Goal: Task Accomplishment & Management: Manage account settings

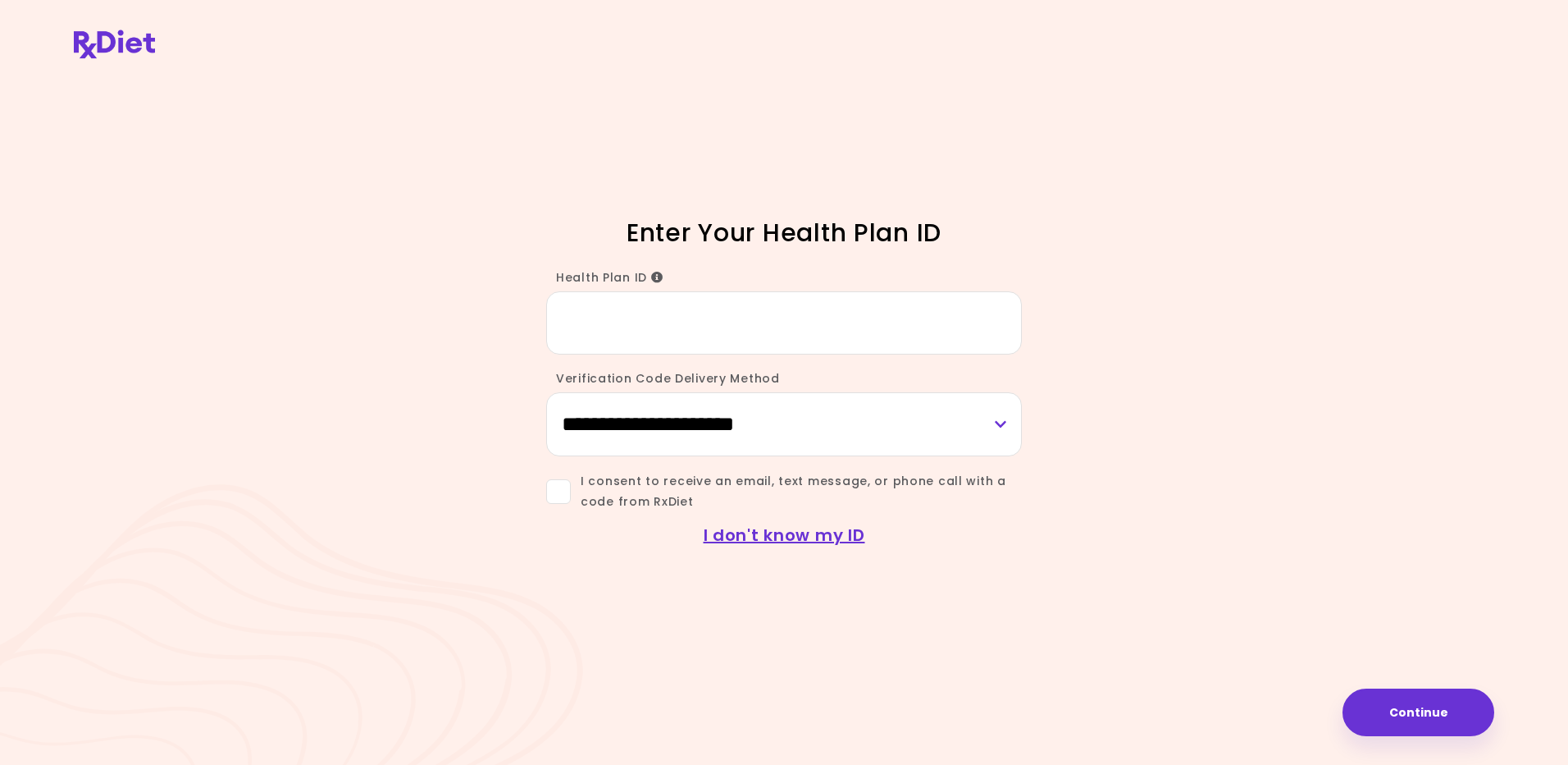
click at [632, 345] on input "Health Plan ID" at bounding box center [784, 323] width 476 height 63
type input "*********"
click at [646, 424] on select "**********" at bounding box center [784, 423] width 476 height 63
select select "***"
click at [546, 392] on select "**********" at bounding box center [784, 423] width 476 height 63
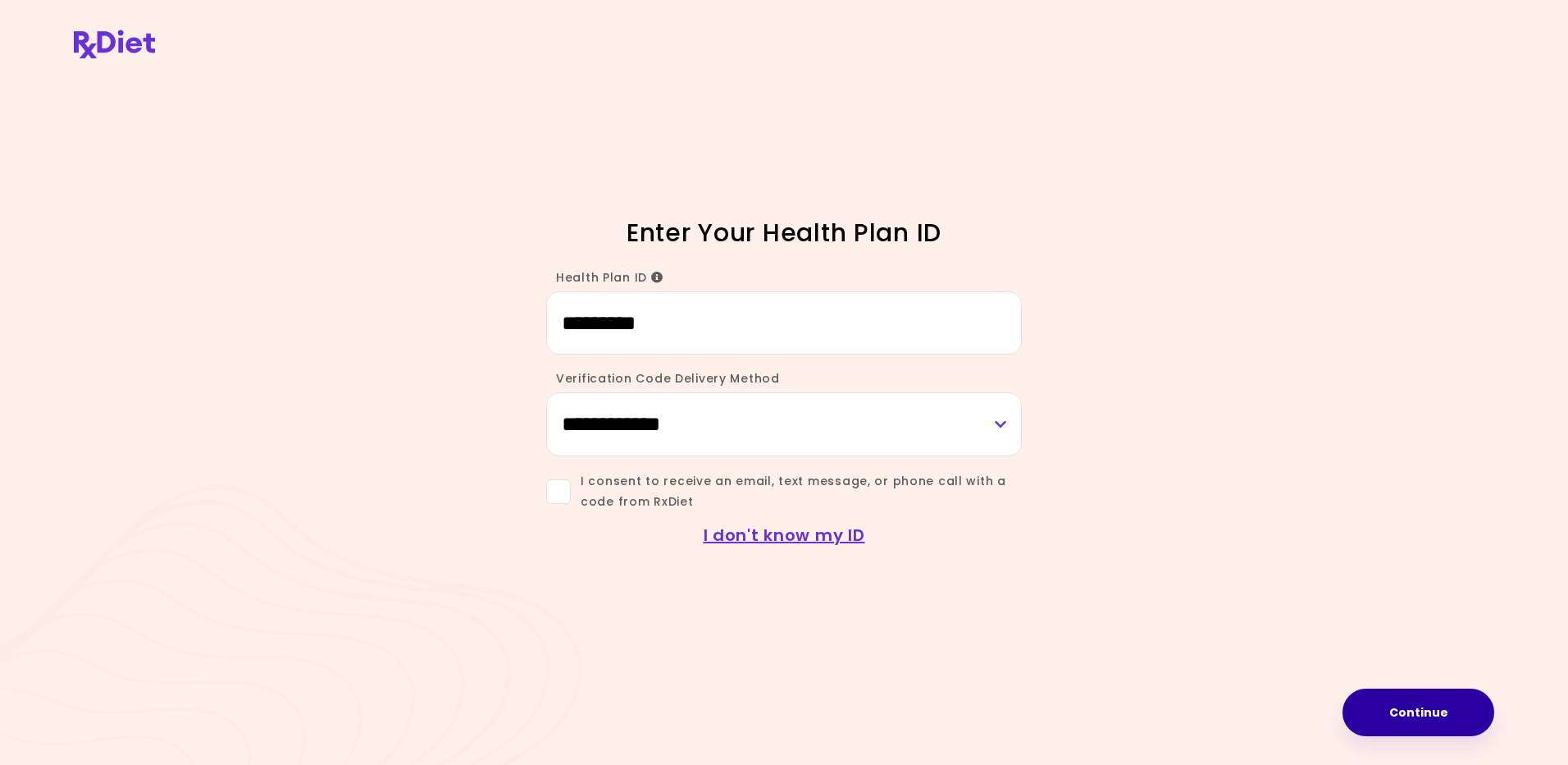
click at [1425, 710] on button "Continue" at bounding box center [1418, 712] width 151 height 47
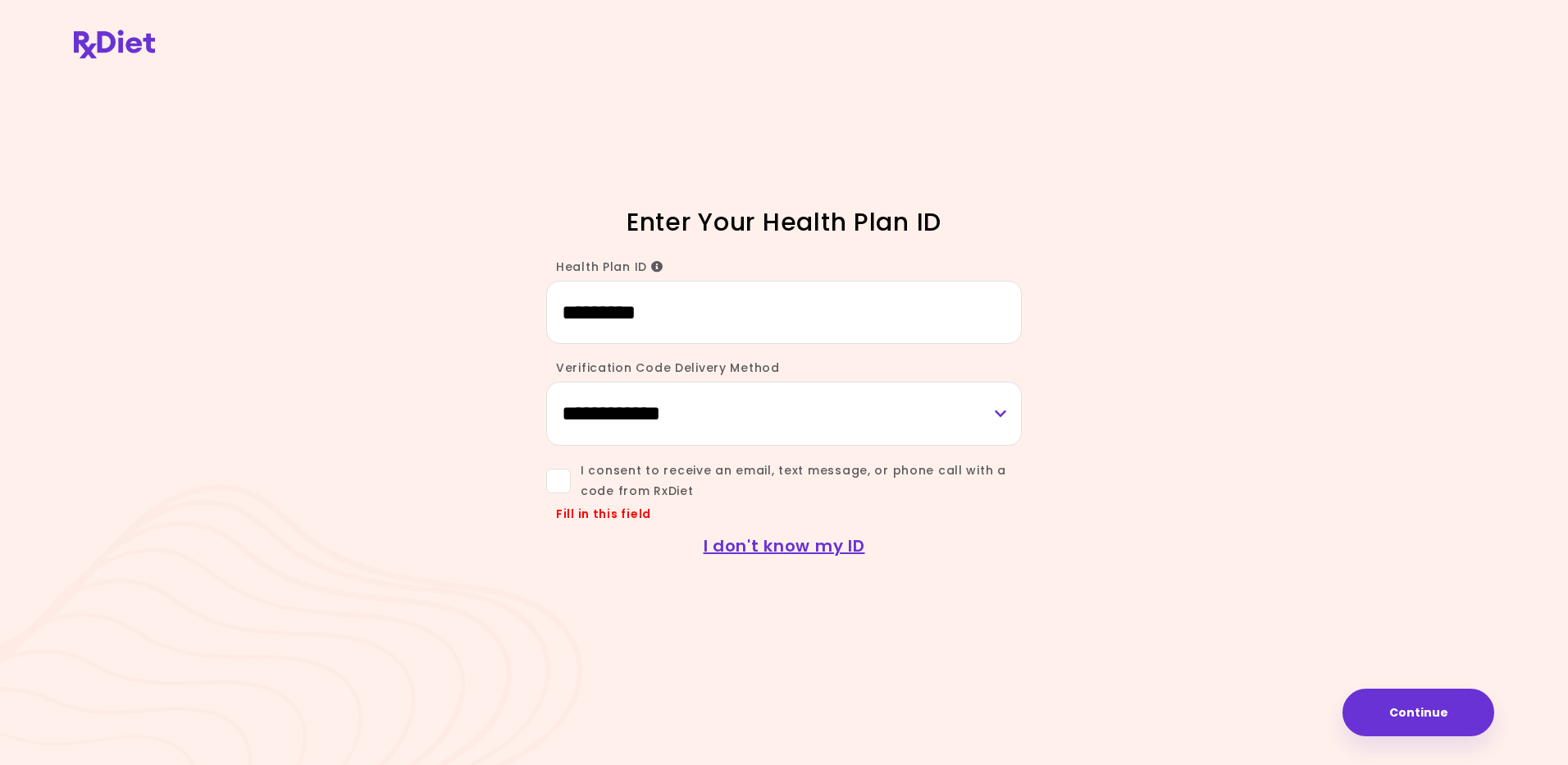
click at [557, 481] on span at bounding box center [558, 481] width 25 height 25
click at [1401, 708] on button "Continue" at bounding box center [1418, 712] width 151 height 47
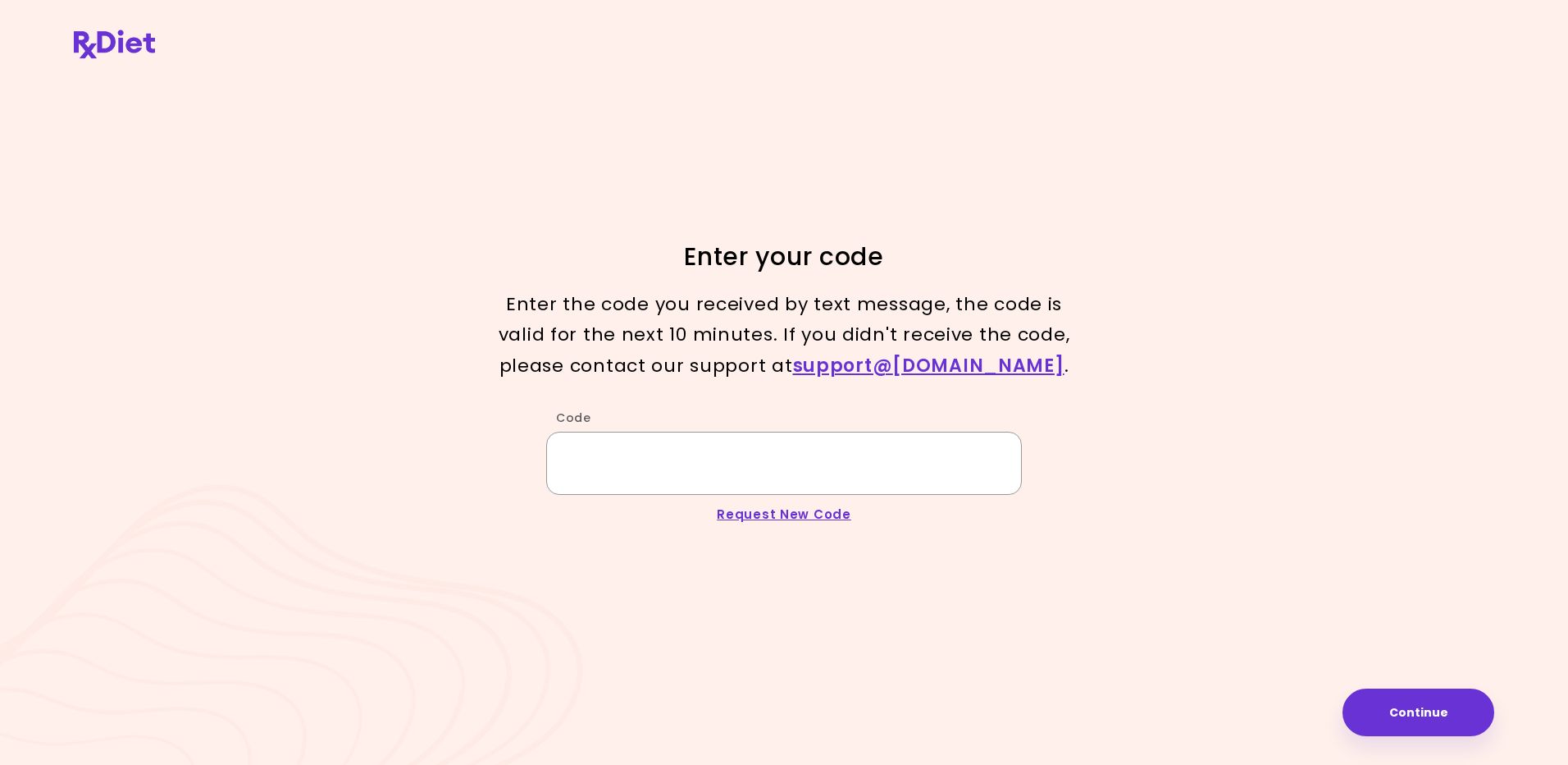
click at [596, 467] on input "Code" at bounding box center [784, 463] width 476 height 63
click at [593, 469] on input "Code" at bounding box center [784, 463] width 476 height 63
type input "******"
click at [1425, 712] on button "Continue" at bounding box center [1418, 712] width 151 height 47
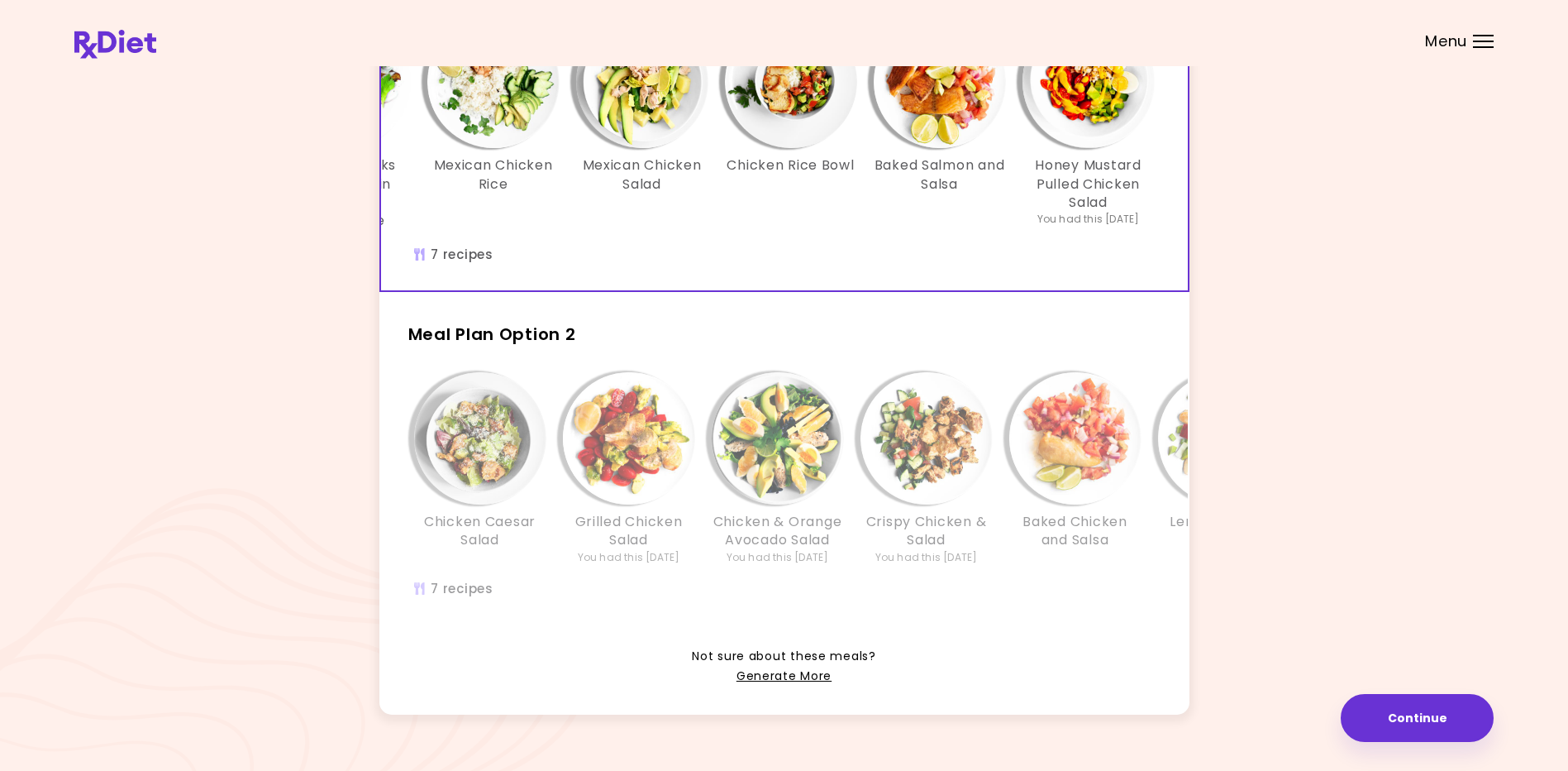
scroll to position [248, 0]
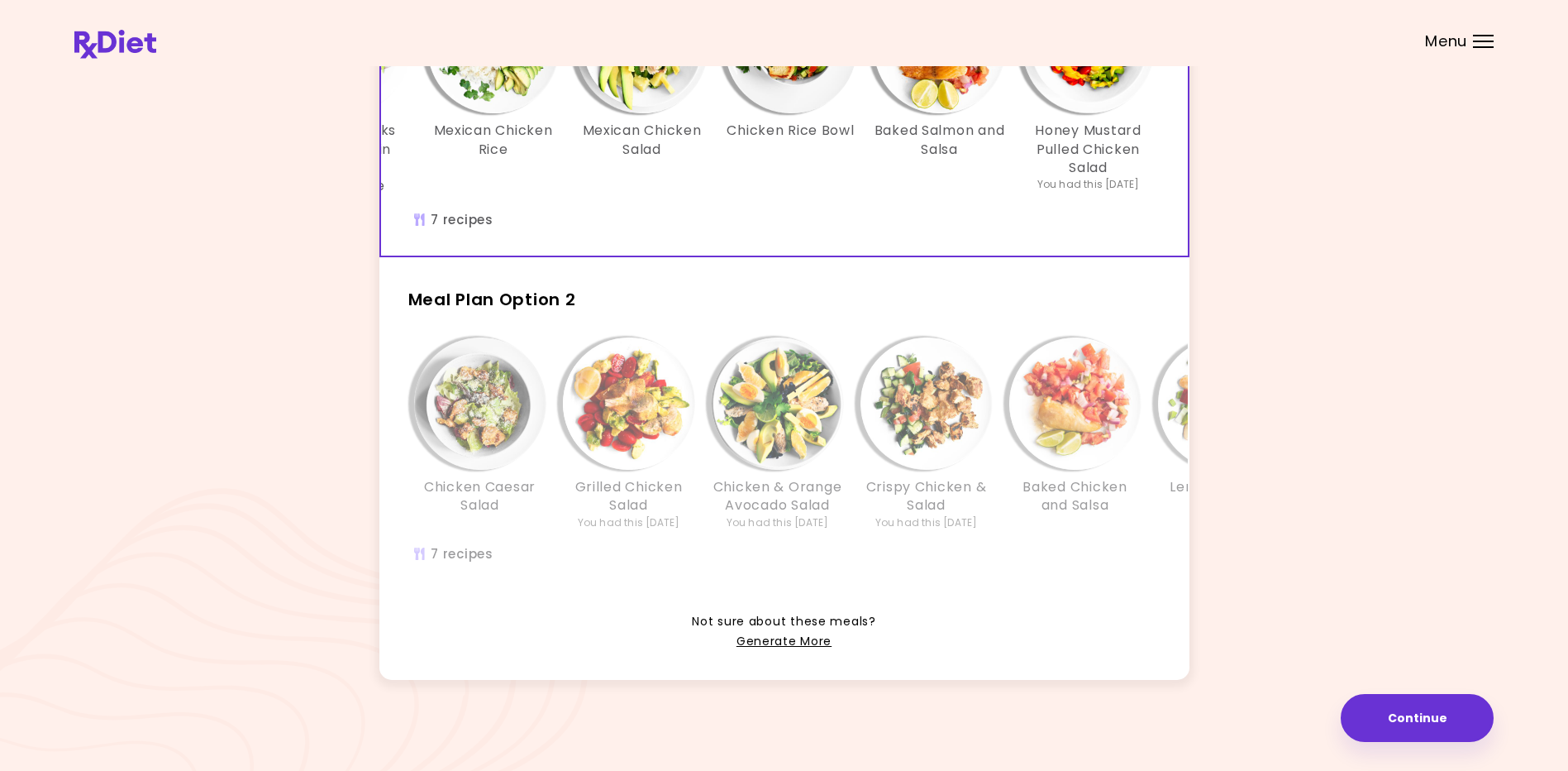
click at [639, 296] on h2 "Meal Plan Option 2" at bounding box center [784, 291] width 810 height 43
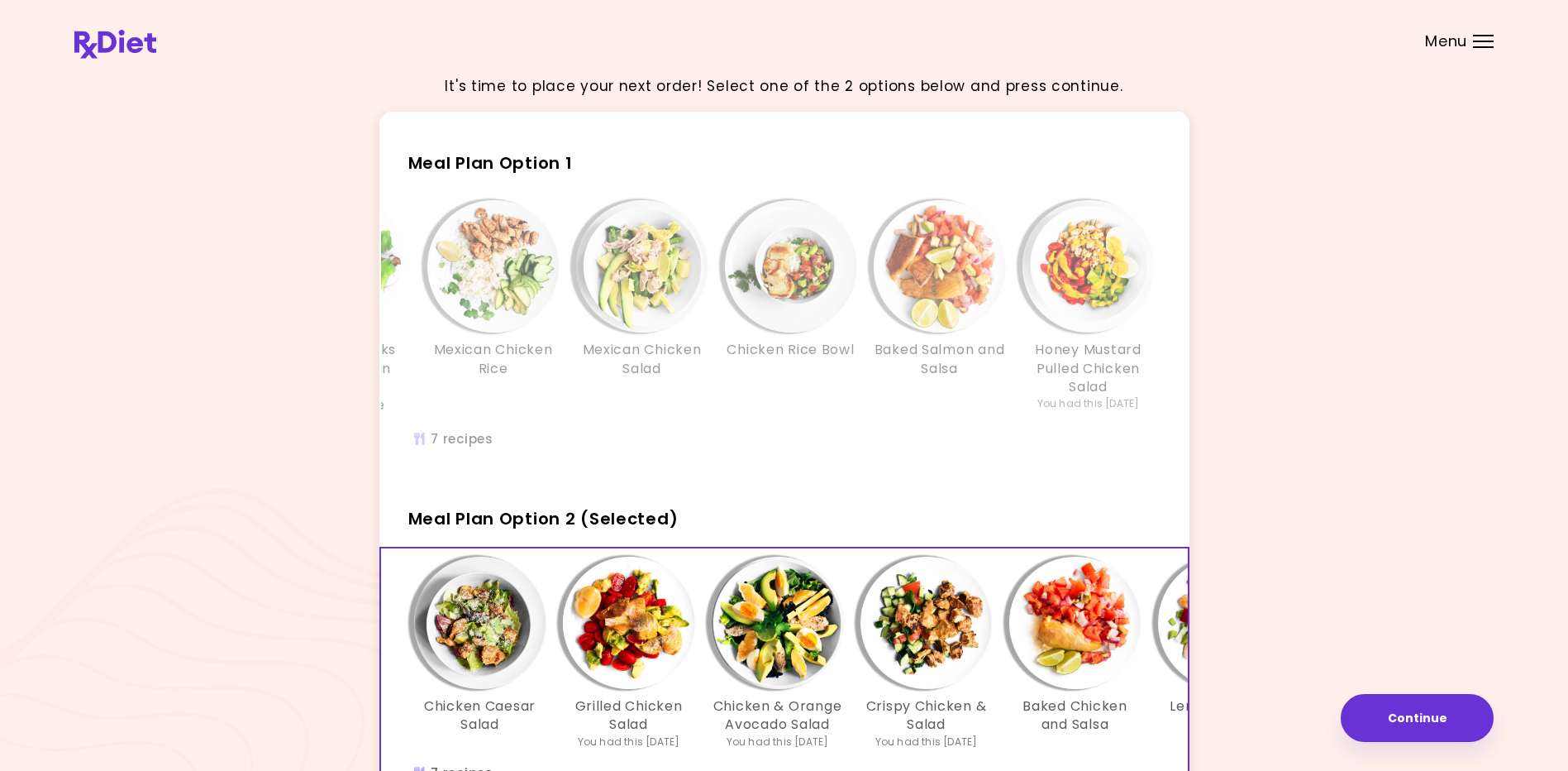
scroll to position [0, 0]
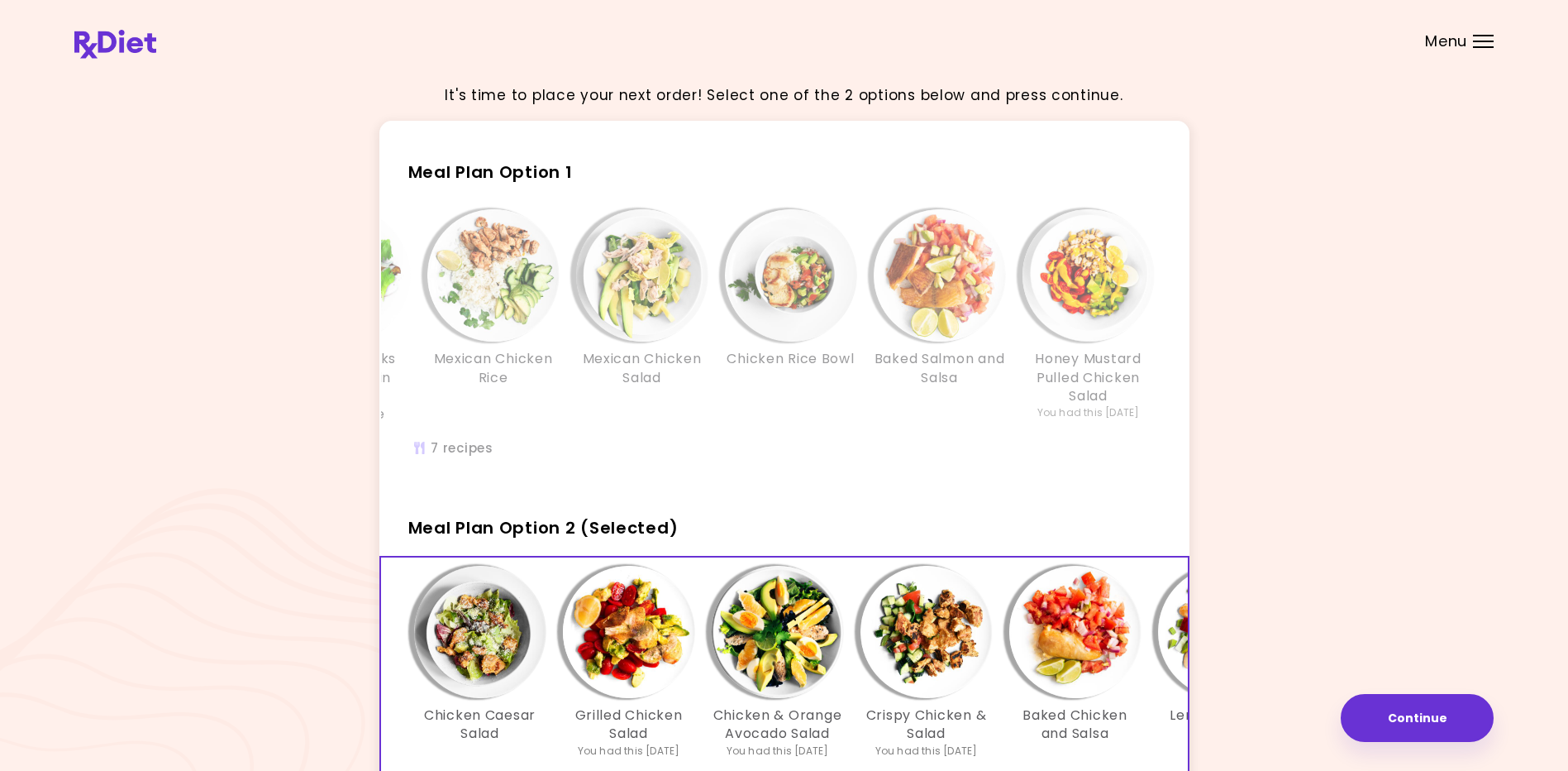
click at [591, 159] on h2 "Meal Plan Option 1" at bounding box center [784, 164] width 810 height 43
click at [505, 165] on span "Meal Plan Option 1" at bounding box center [490, 172] width 164 height 23
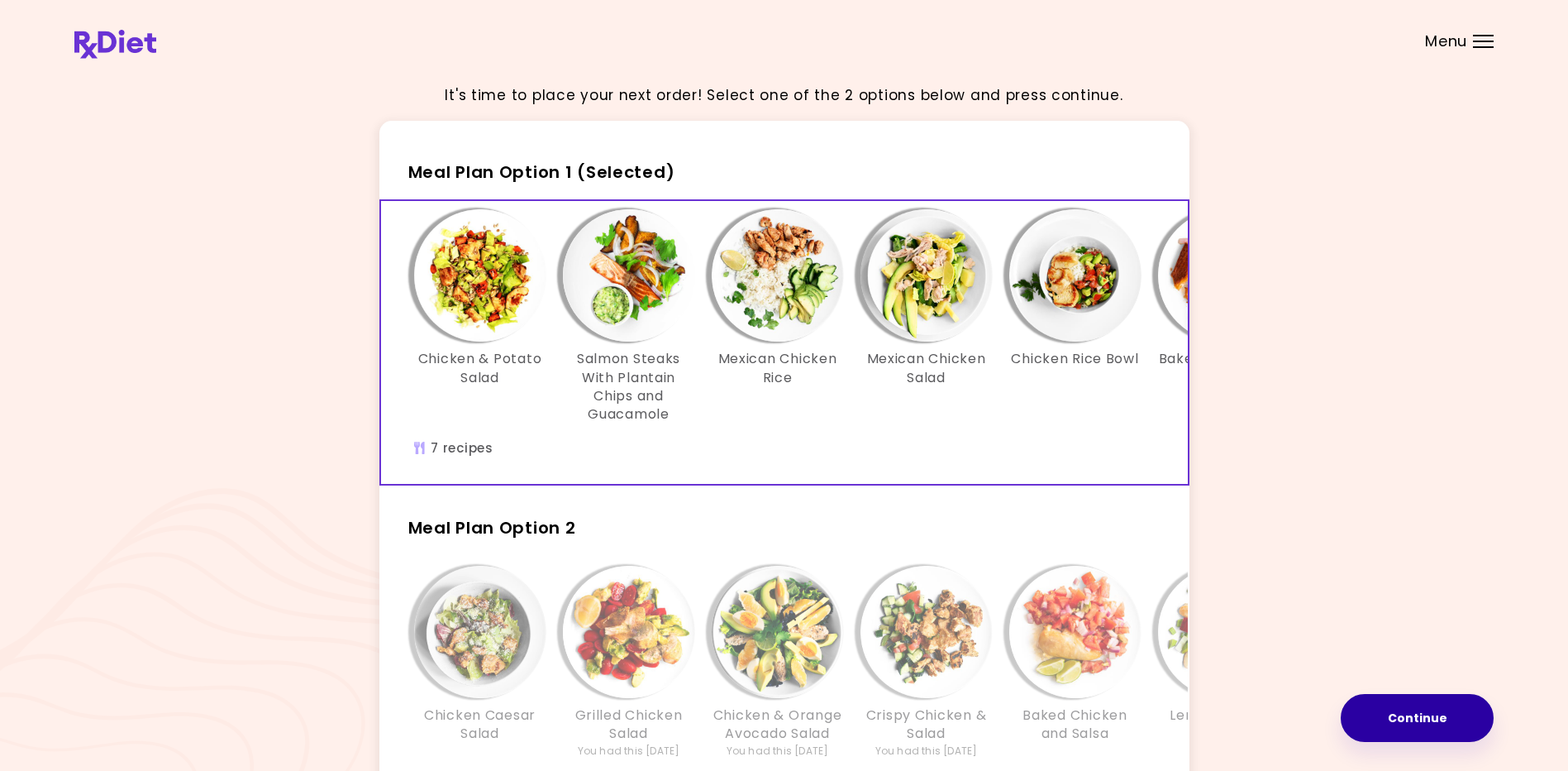
click at [1397, 721] on button "Continue" at bounding box center [1416, 718] width 153 height 48
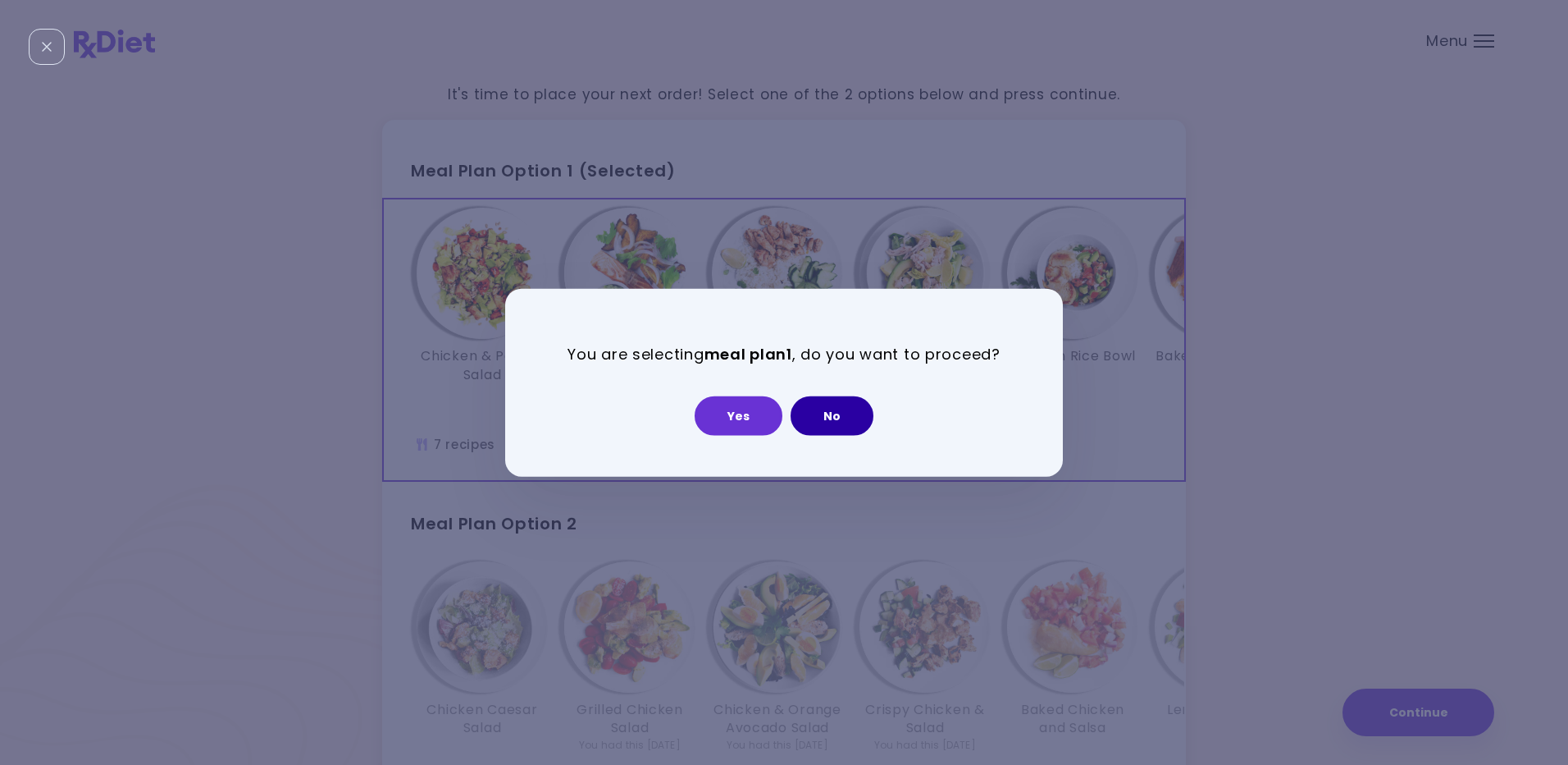
click at [820, 410] on button "No" at bounding box center [832, 416] width 83 height 40
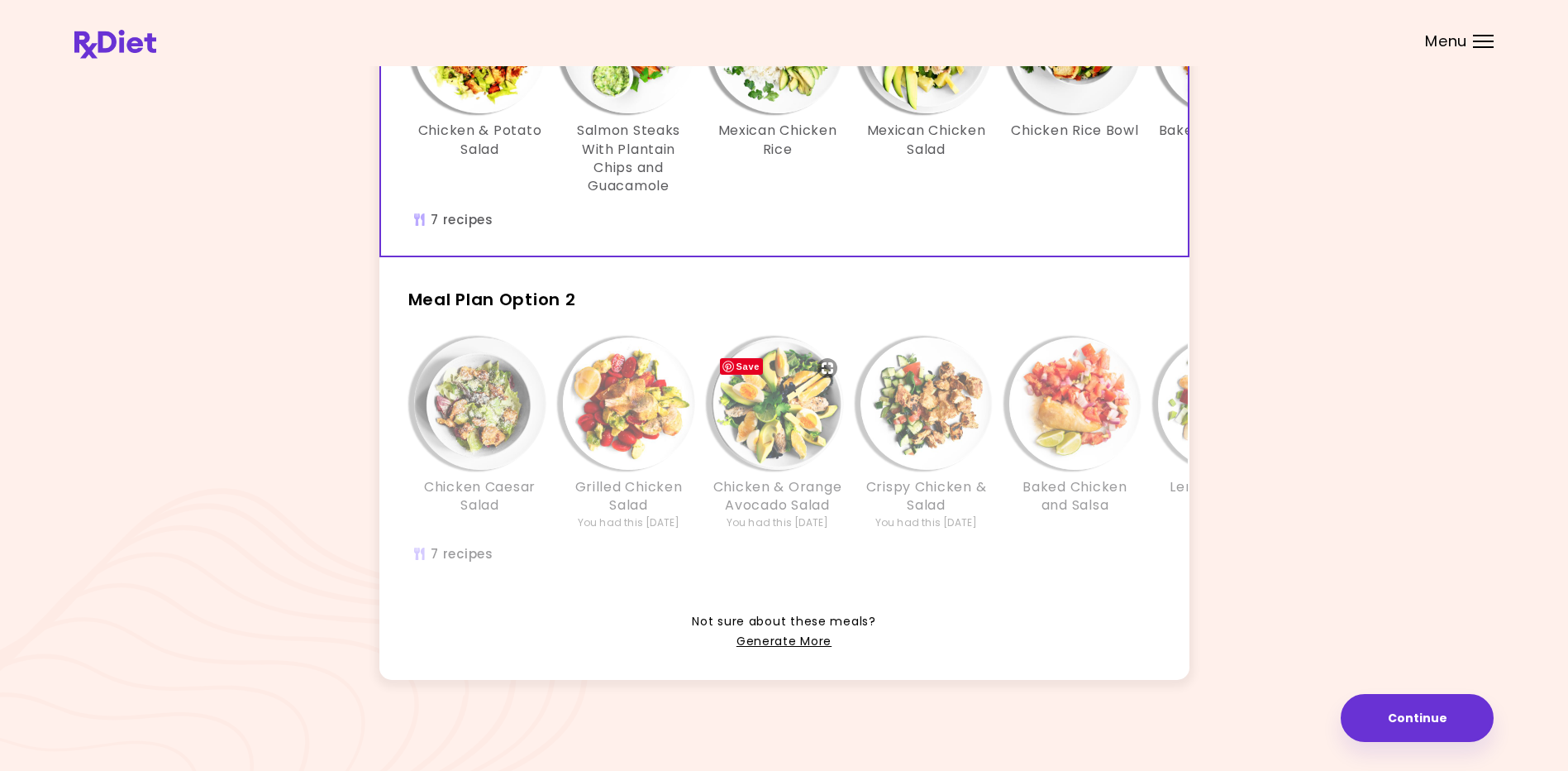
scroll to position [253, 0]
click at [781, 638] on link "Generate More" at bounding box center [784, 641] width 95 height 20
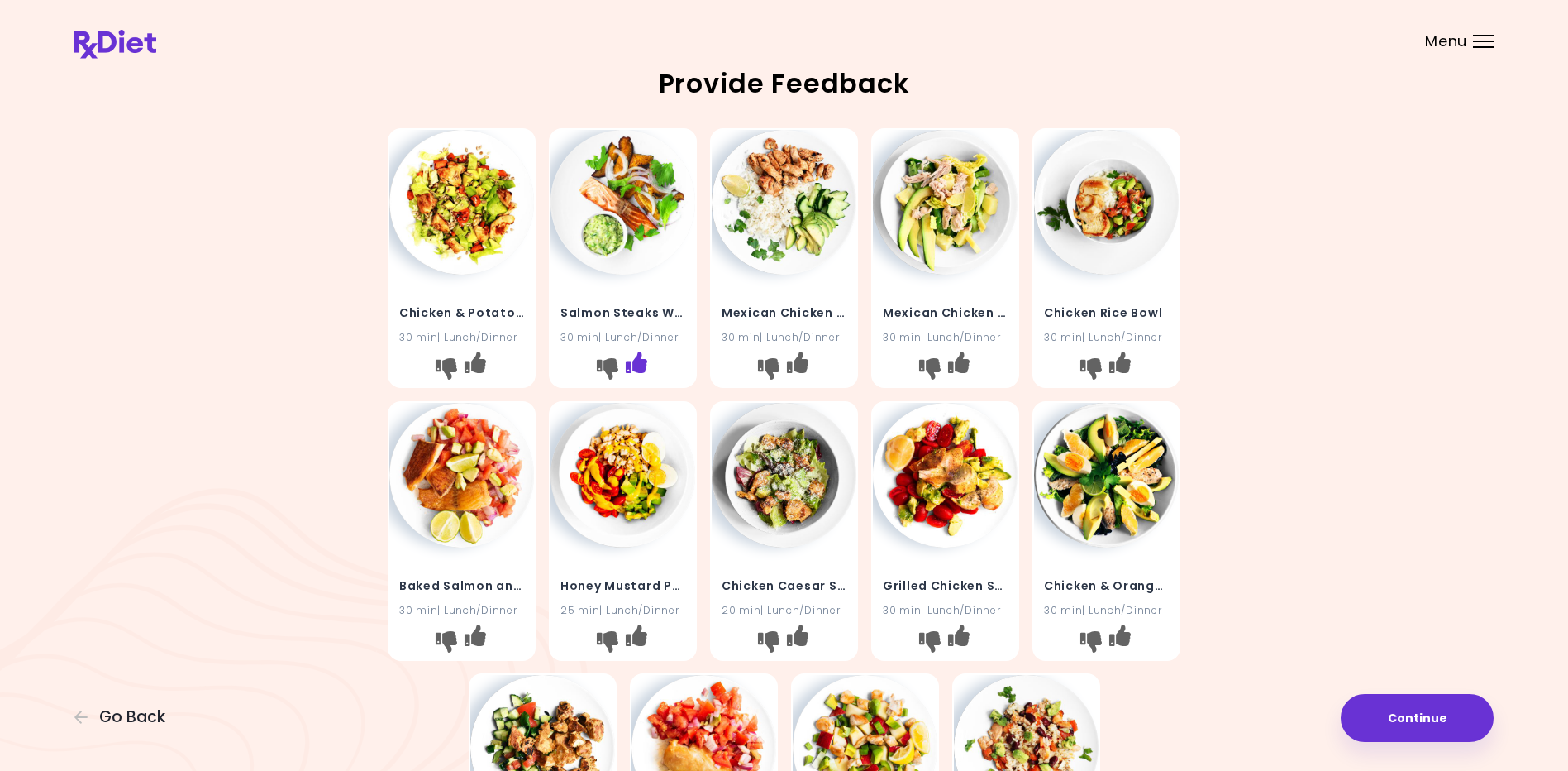
click at [640, 356] on icon "I like this recipe" at bounding box center [636, 362] width 22 height 22
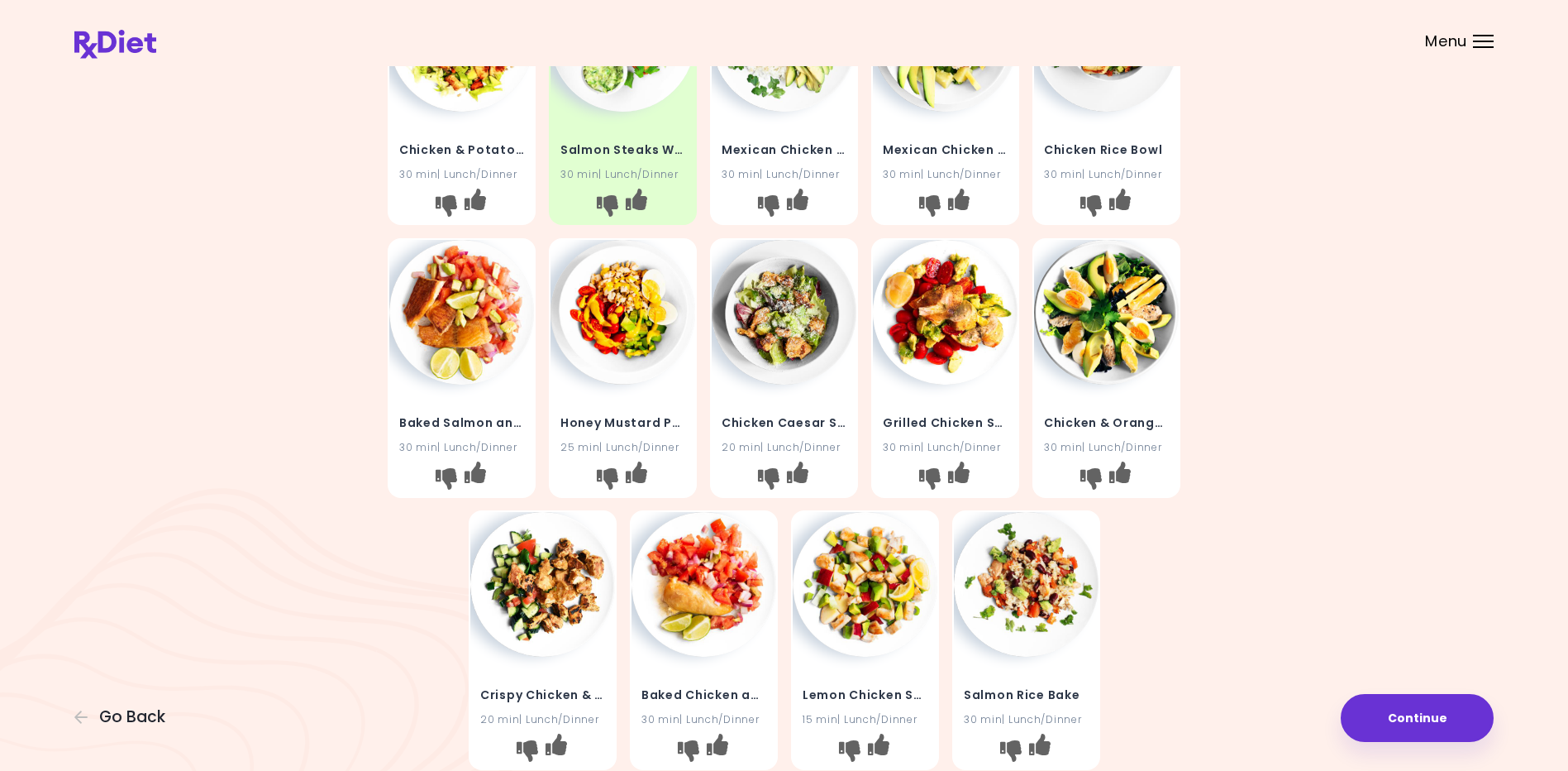
scroll to position [165, 0]
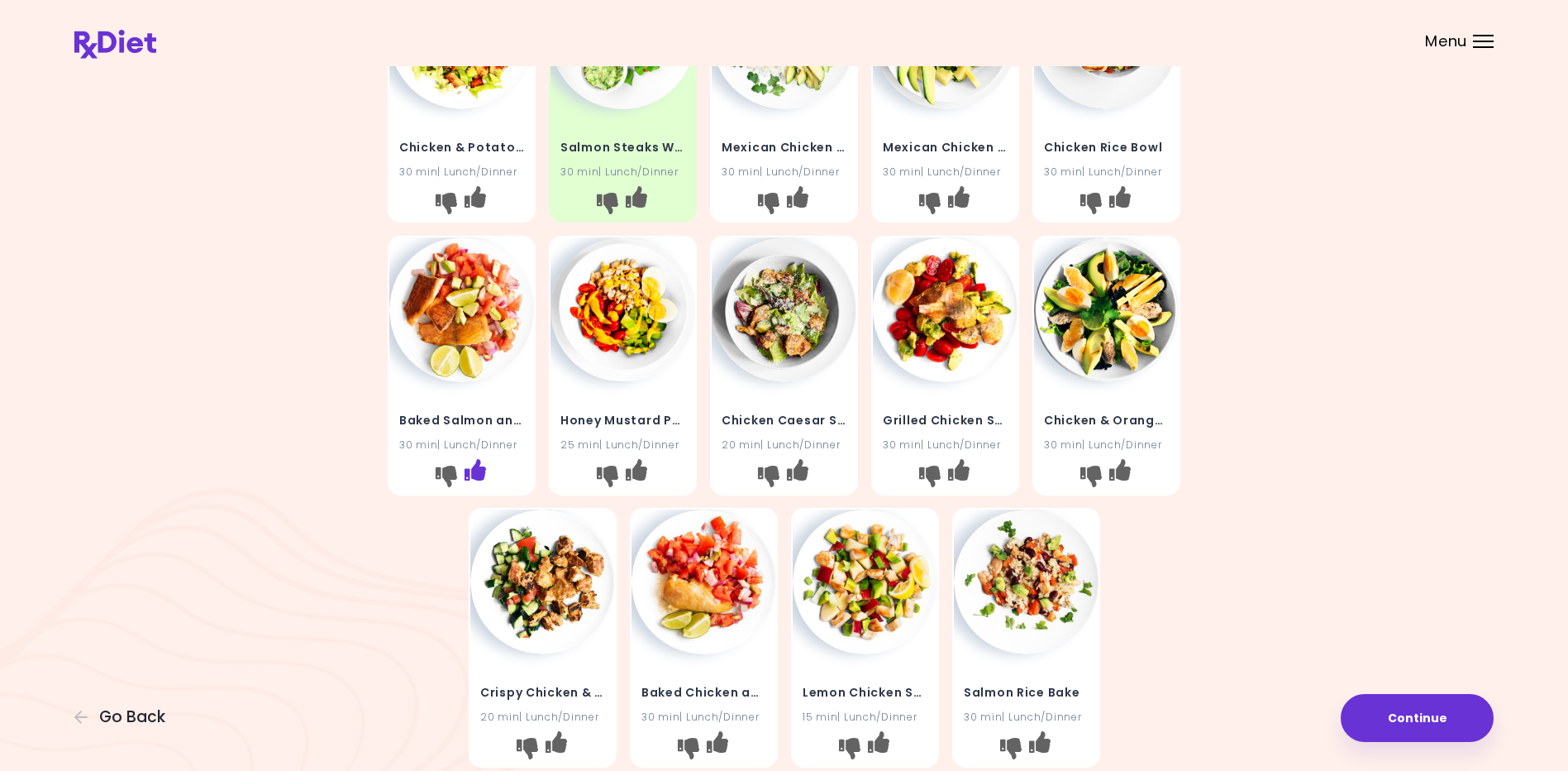
click at [475, 468] on icon "I like this recipe" at bounding box center [475, 469] width 22 height 22
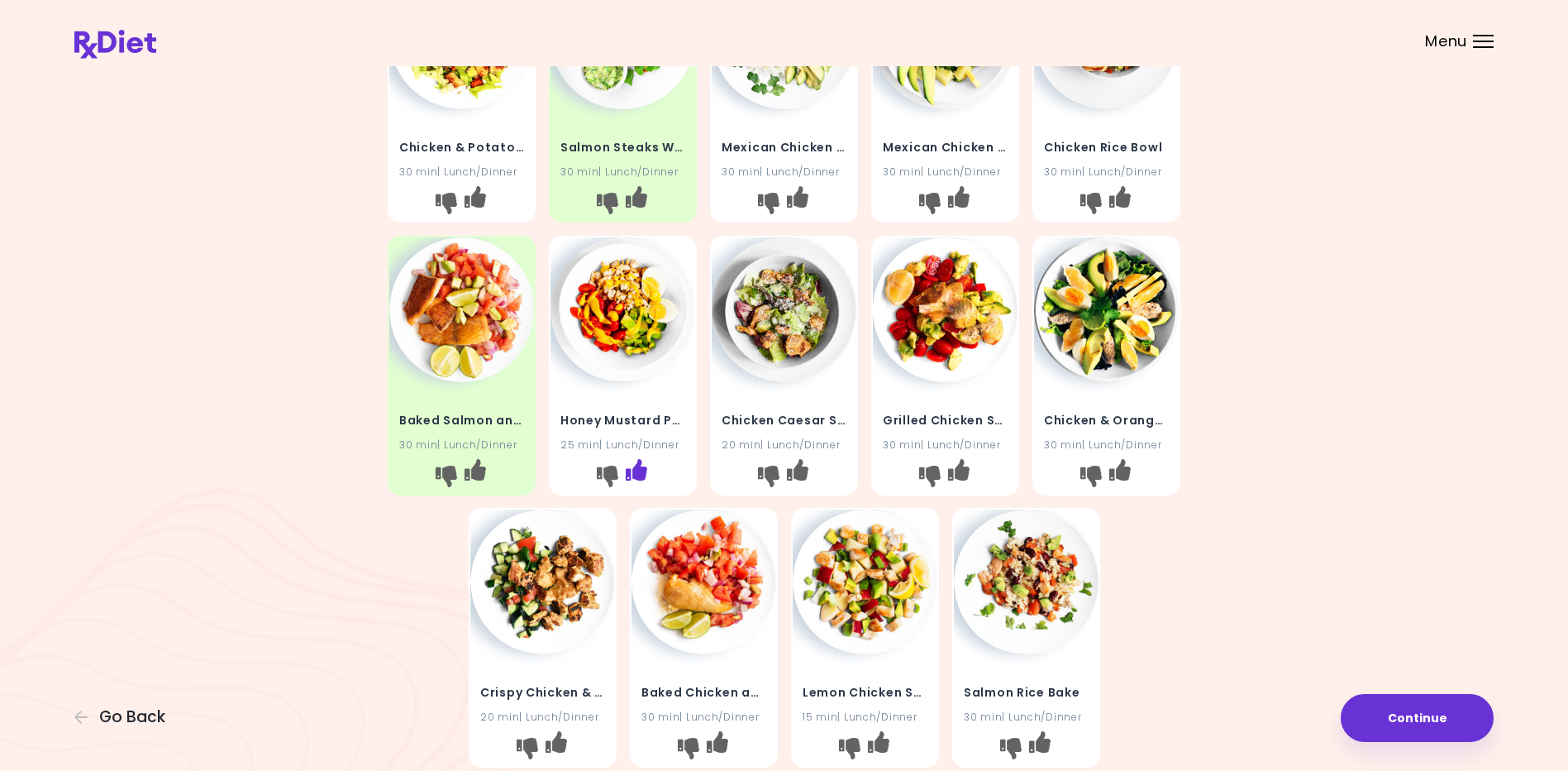
click at [640, 468] on icon "I like this recipe" at bounding box center [636, 469] width 22 height 22
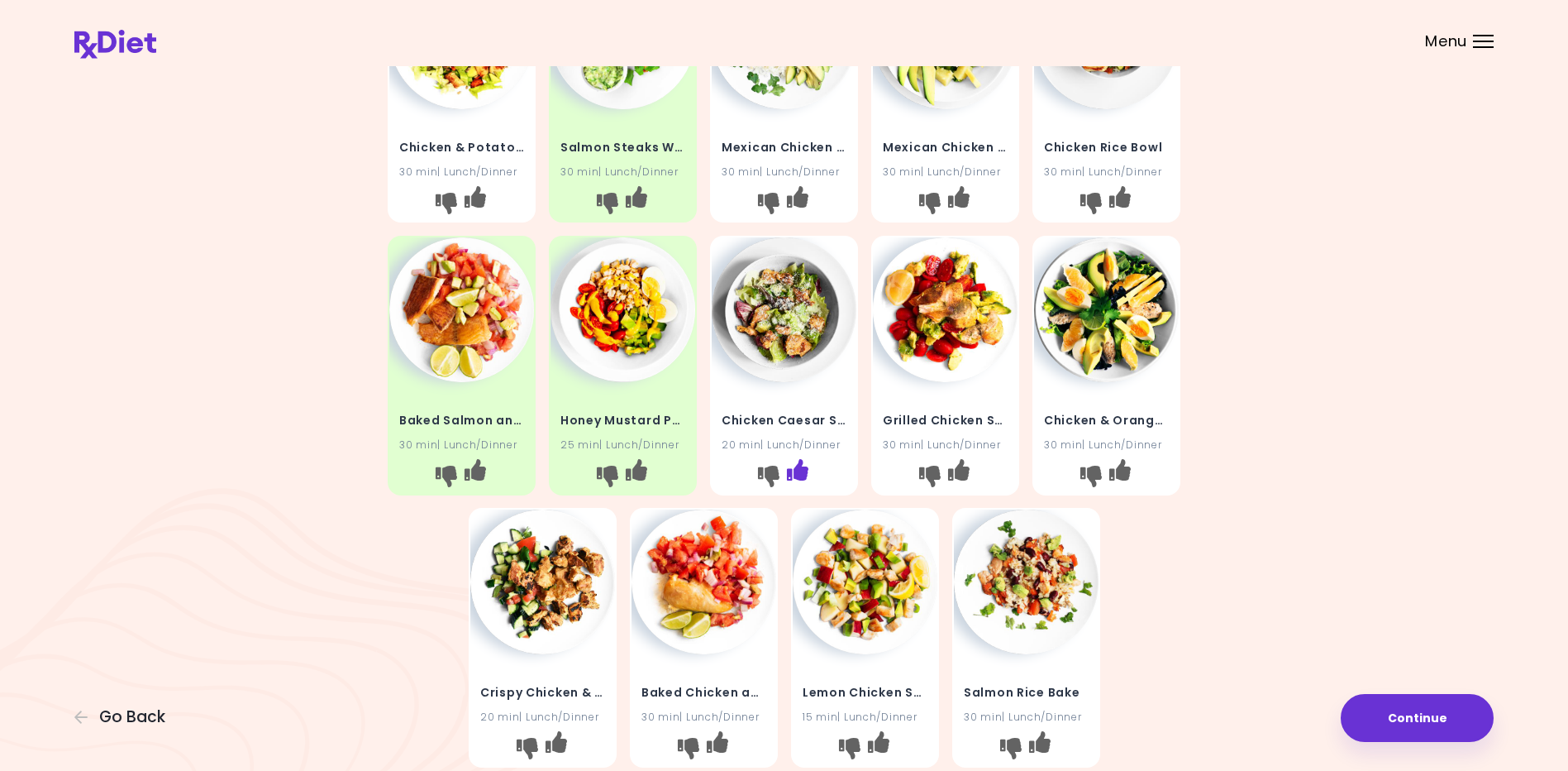
click at [802, 466] on icon "I like this recipe" at bounding box center [797, 469] width 22 height 22
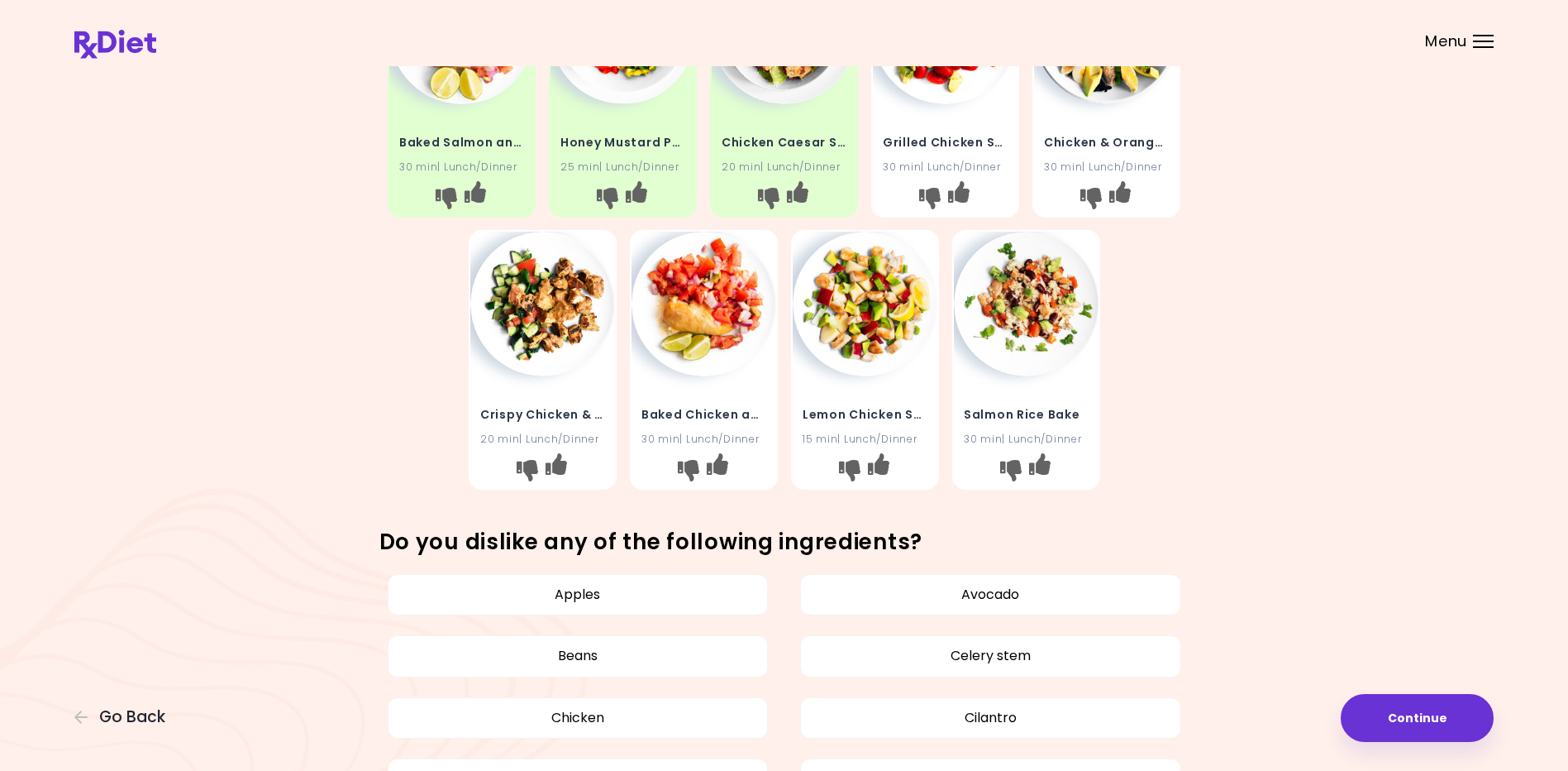
scroll to position [496, 0]
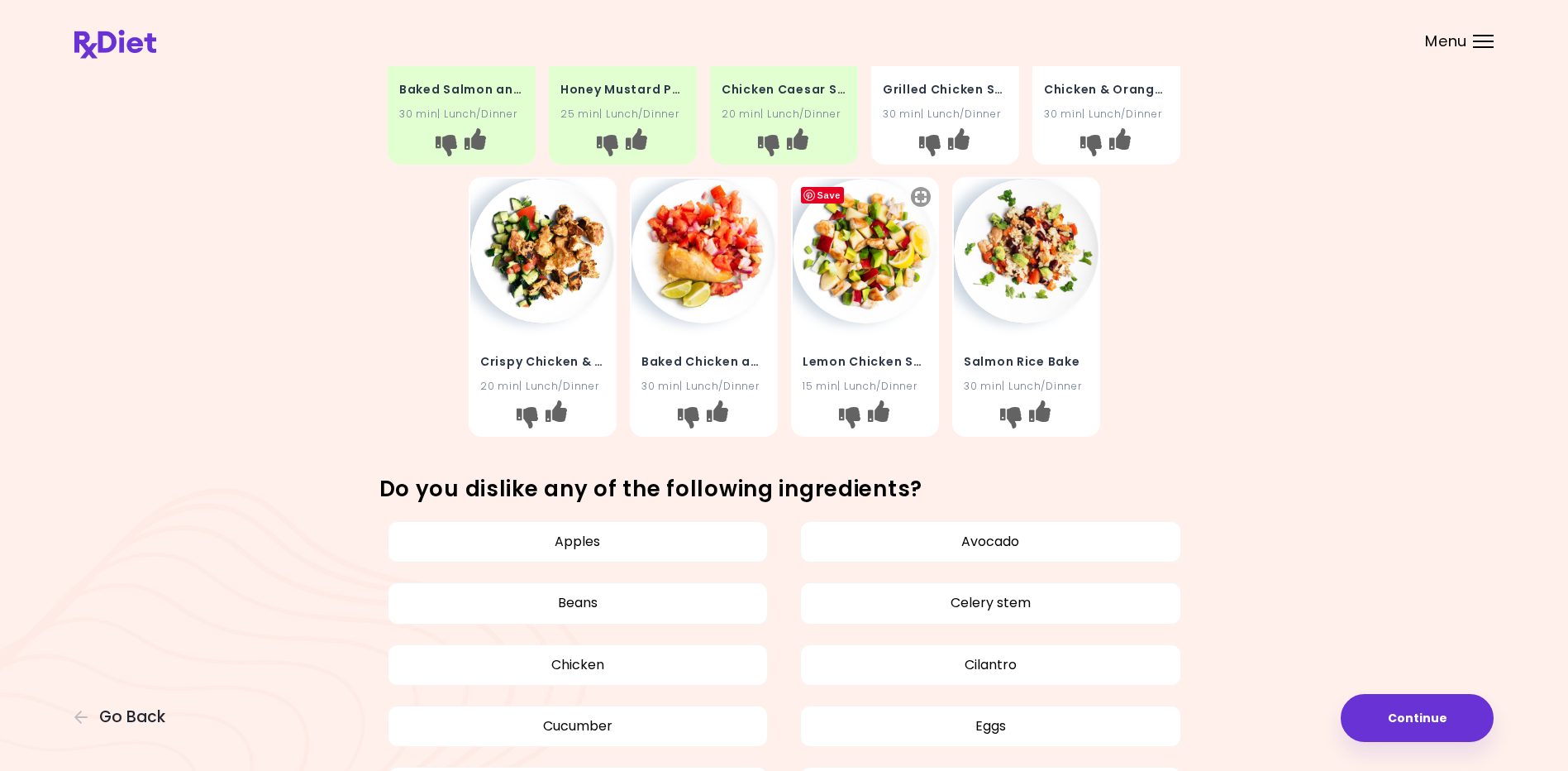
click at [866, 283] on img at bounding box center [865, 251] width 145 height 145
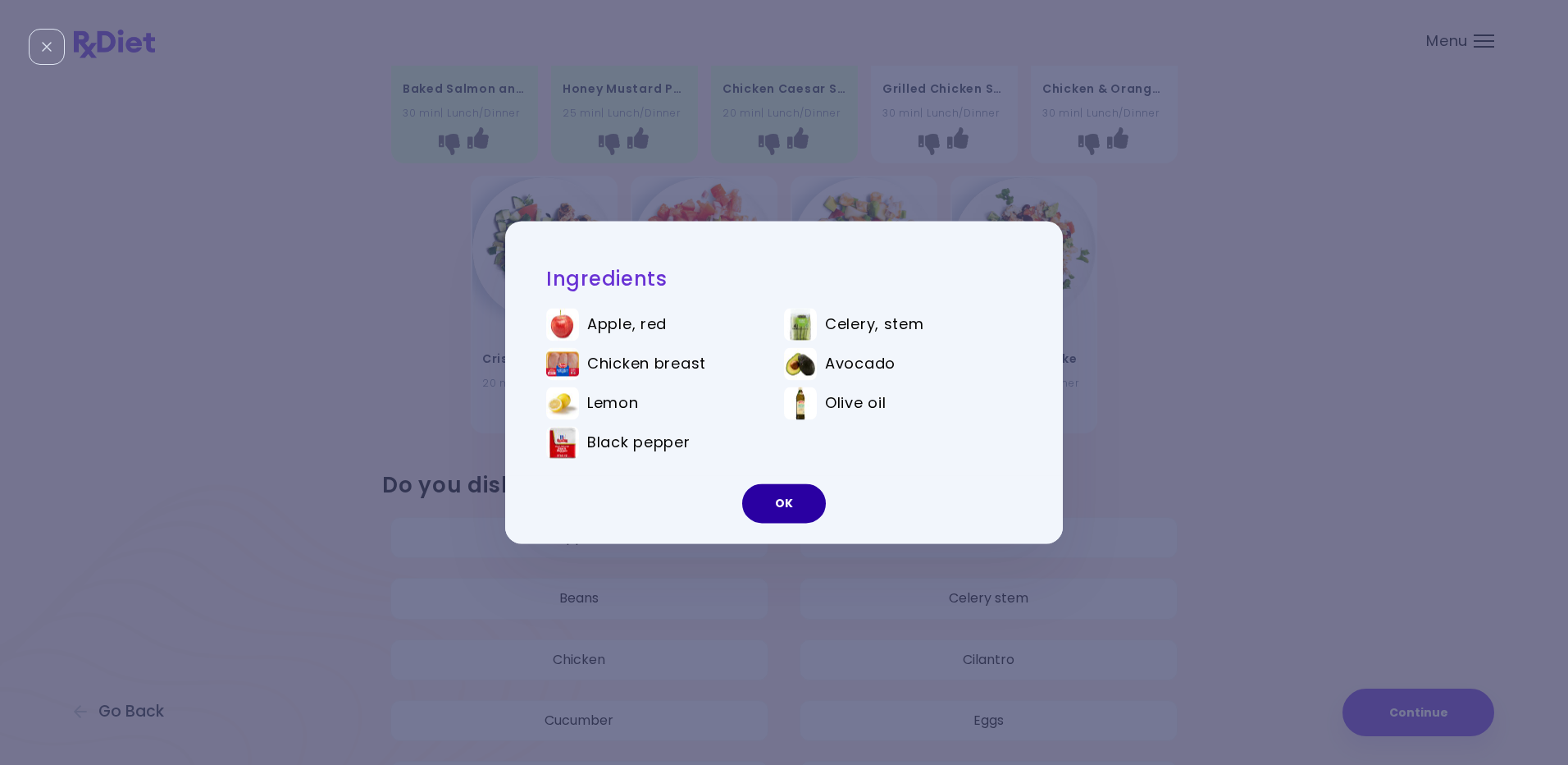
click at [783, 504] on button "OK" at bounding box center [784, 504] width 83 height 40
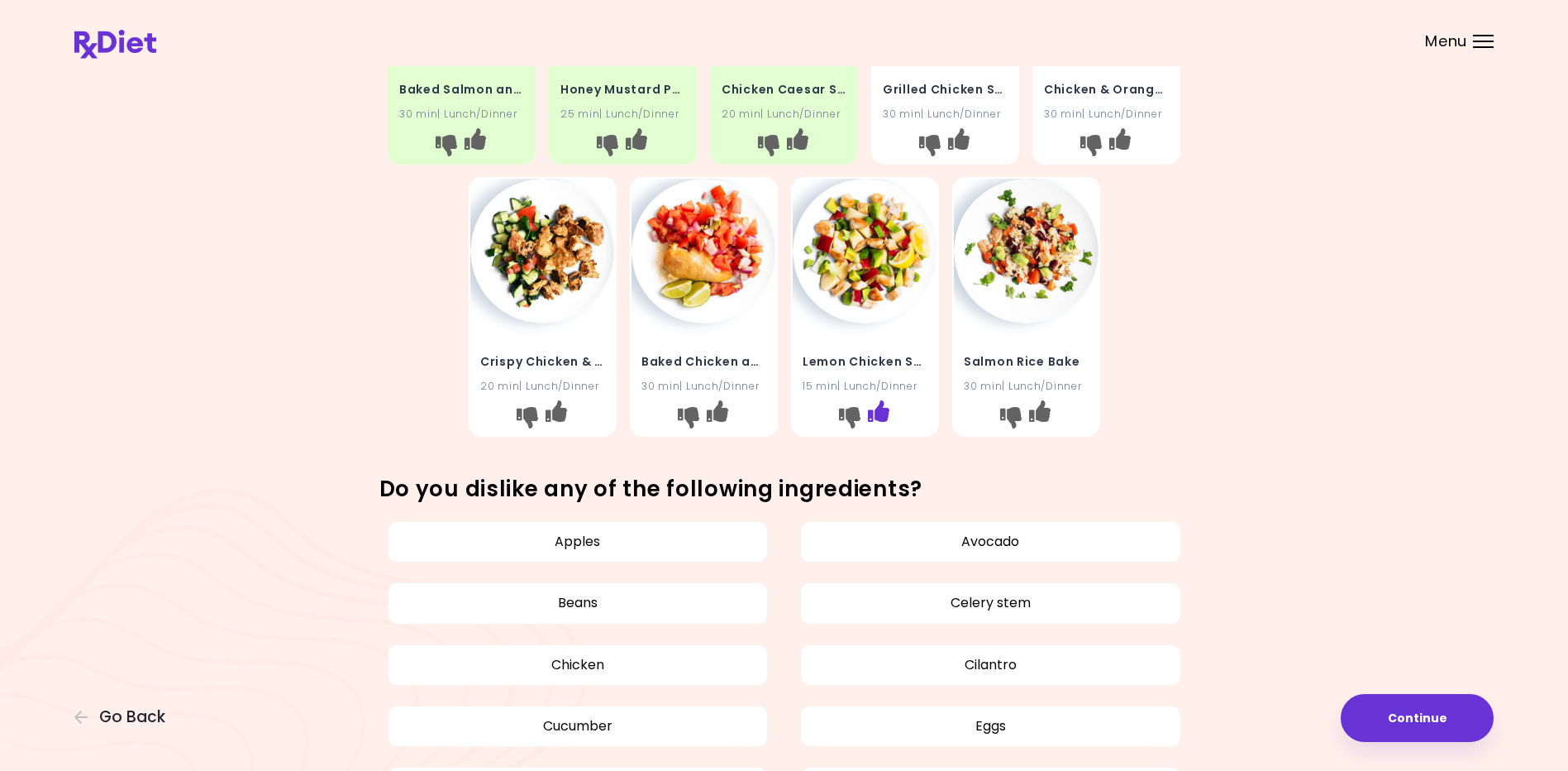
click at [877, 406] on icon "I like this recipe" at bounding box center [877, 410] width 22 height 22
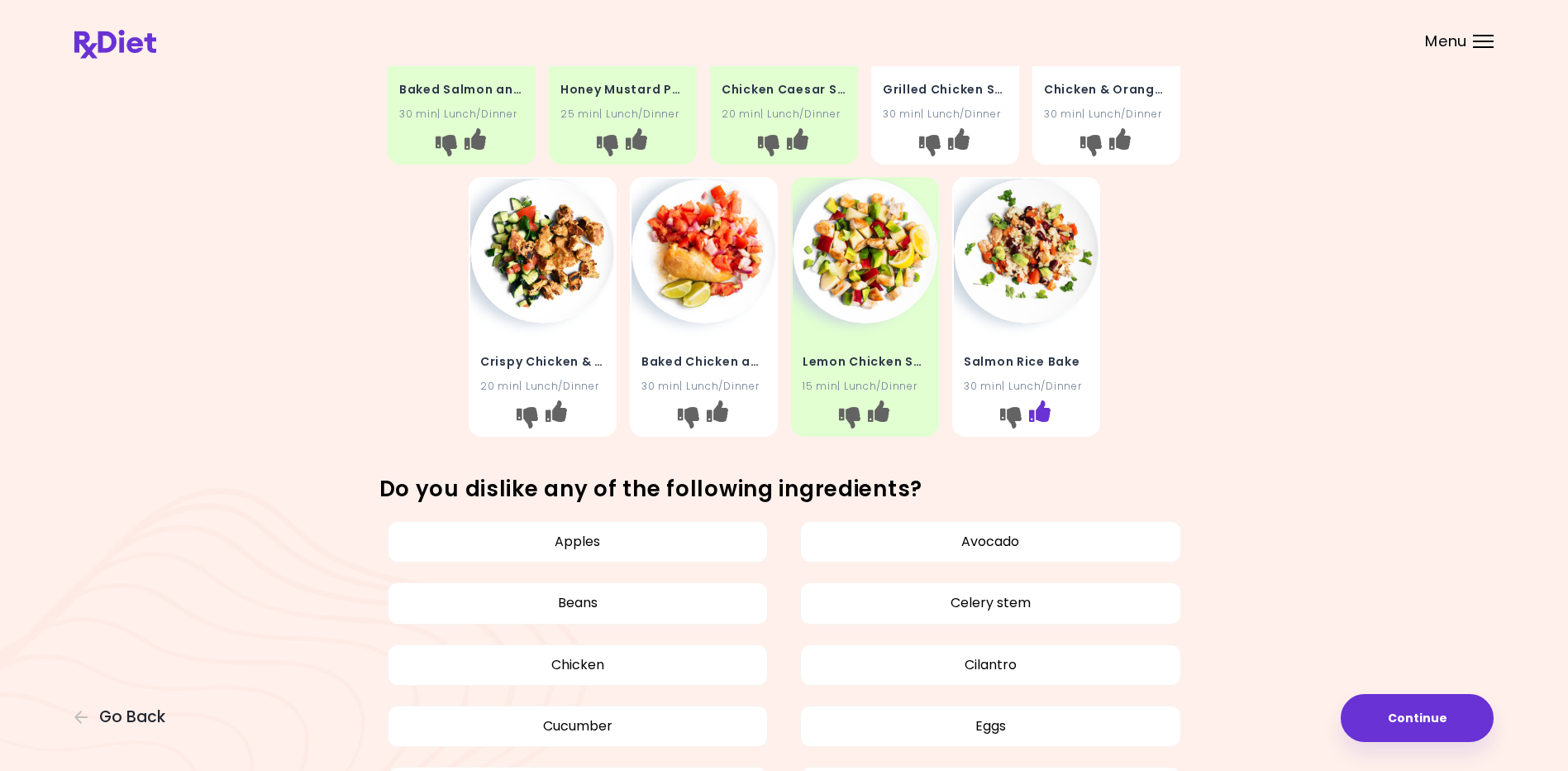
click at [1039, 410] on icon "I like this recipe" at bounding box center [1039, 410] width 22 height 22
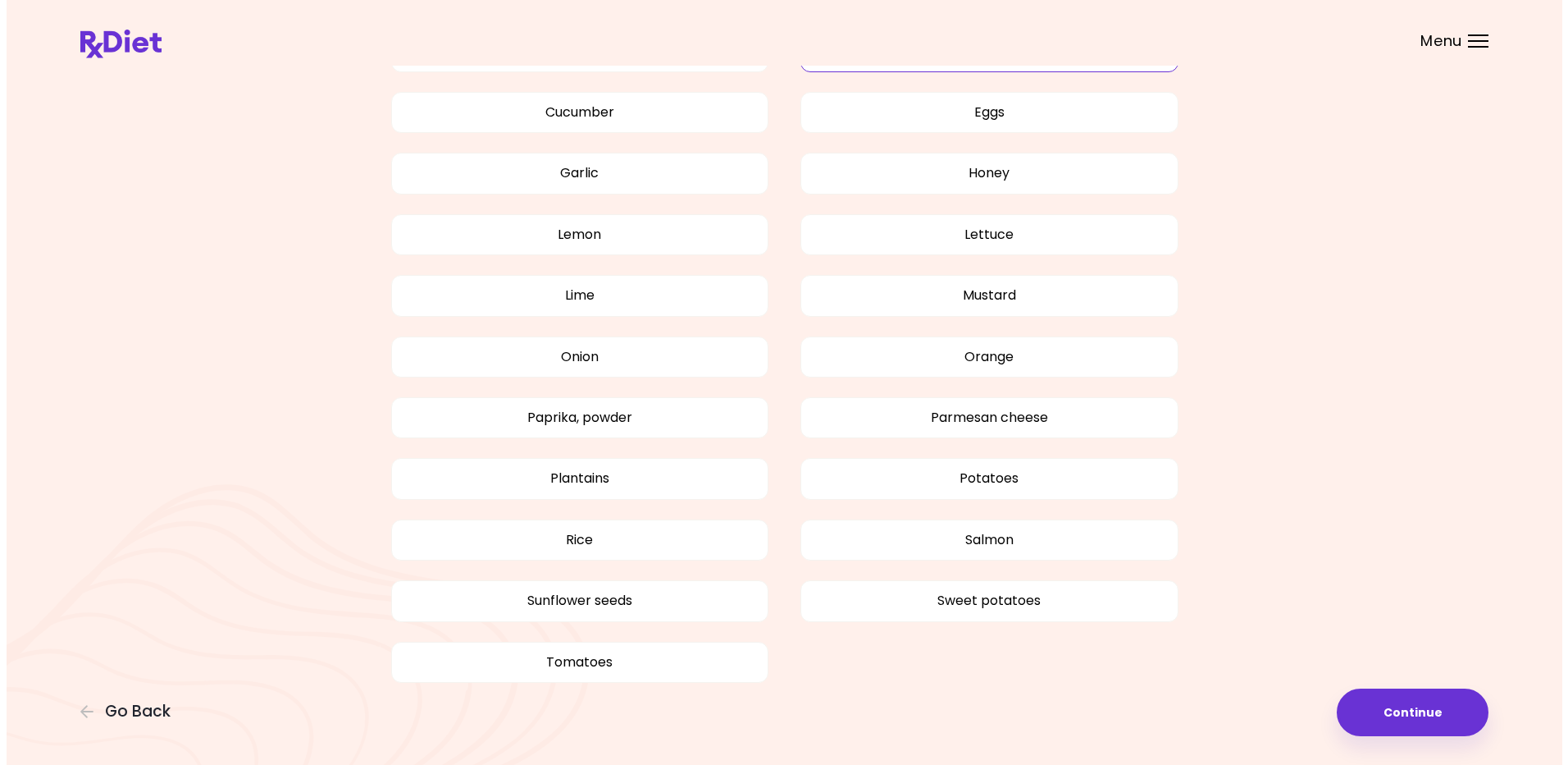
scroll to position [1118, 0]
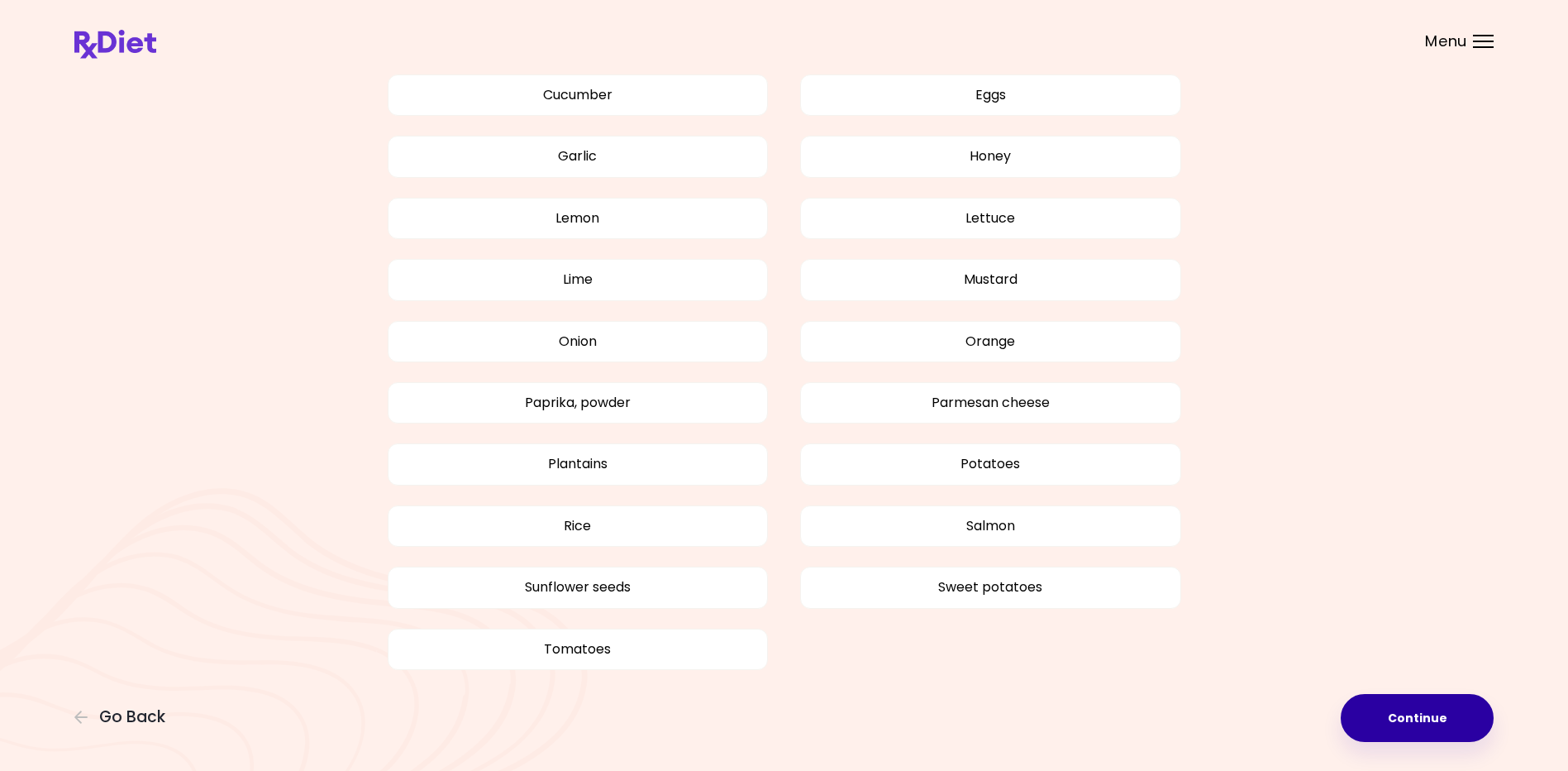
click at [1427, 714] on button "Continue" at bounding box center [1416, 718] width 153 height 48
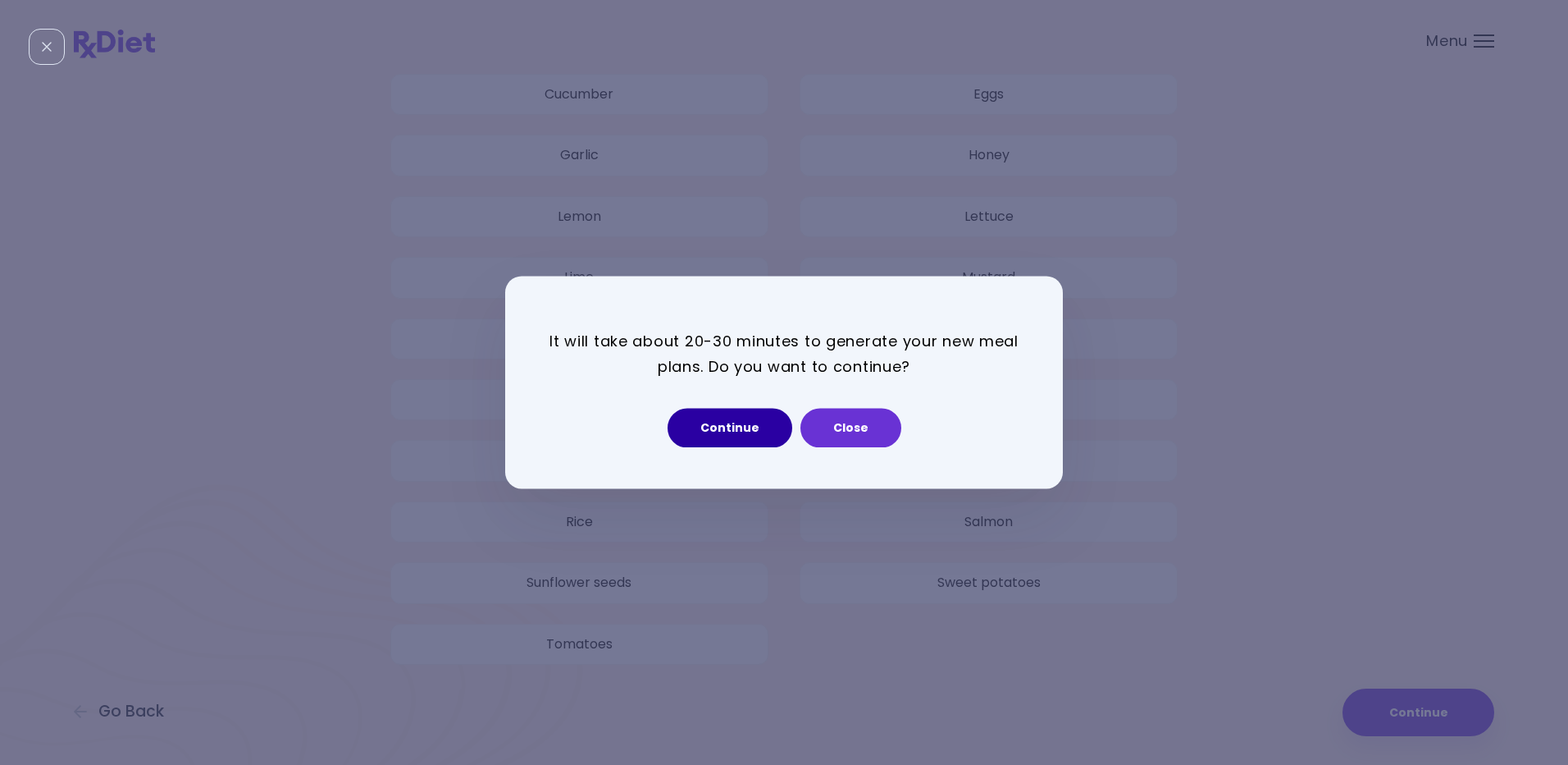
click at [721, 422] on button "Continue" at bounding box center [730, 429] width 125 height 40
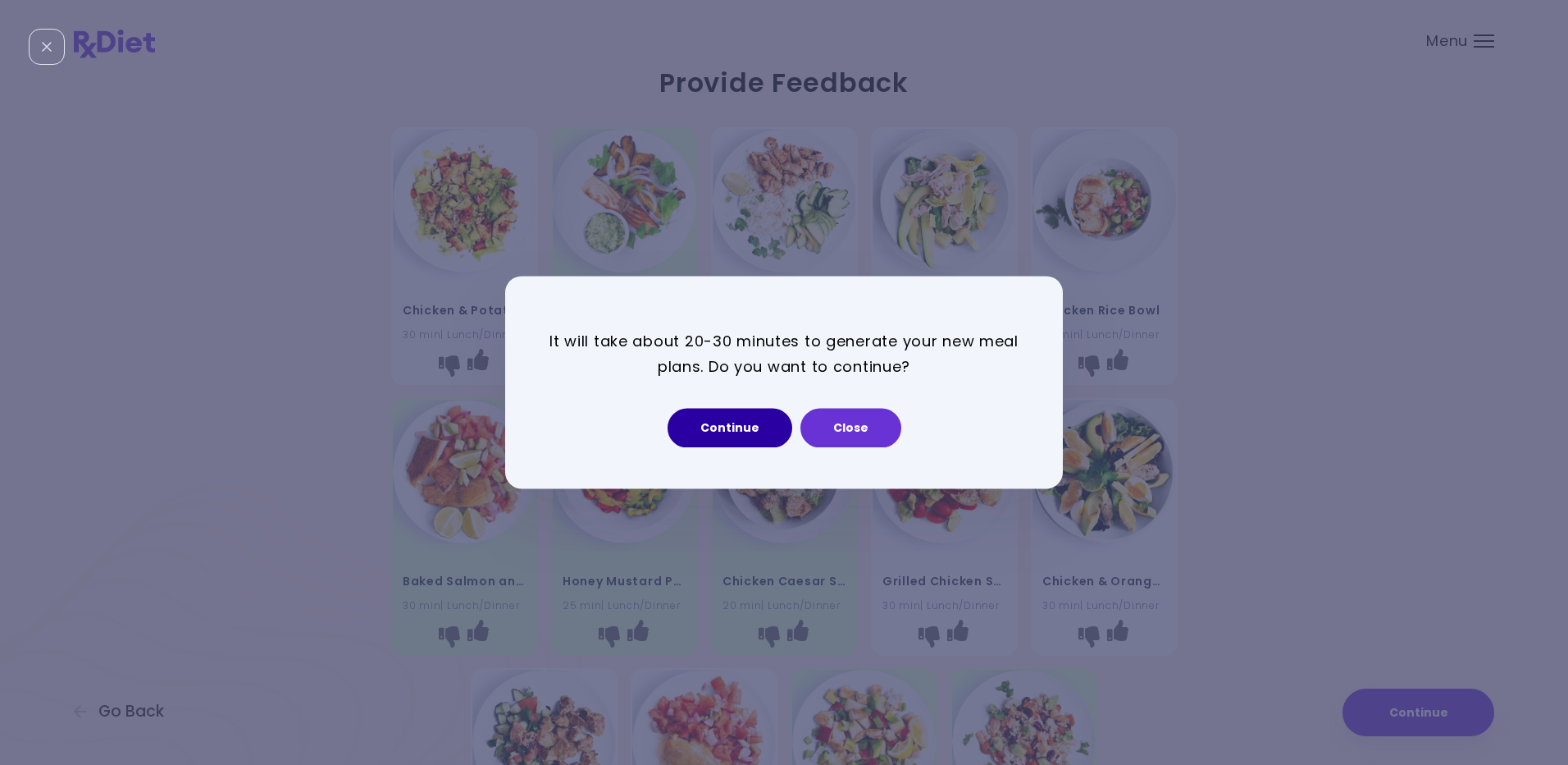
select select "*"
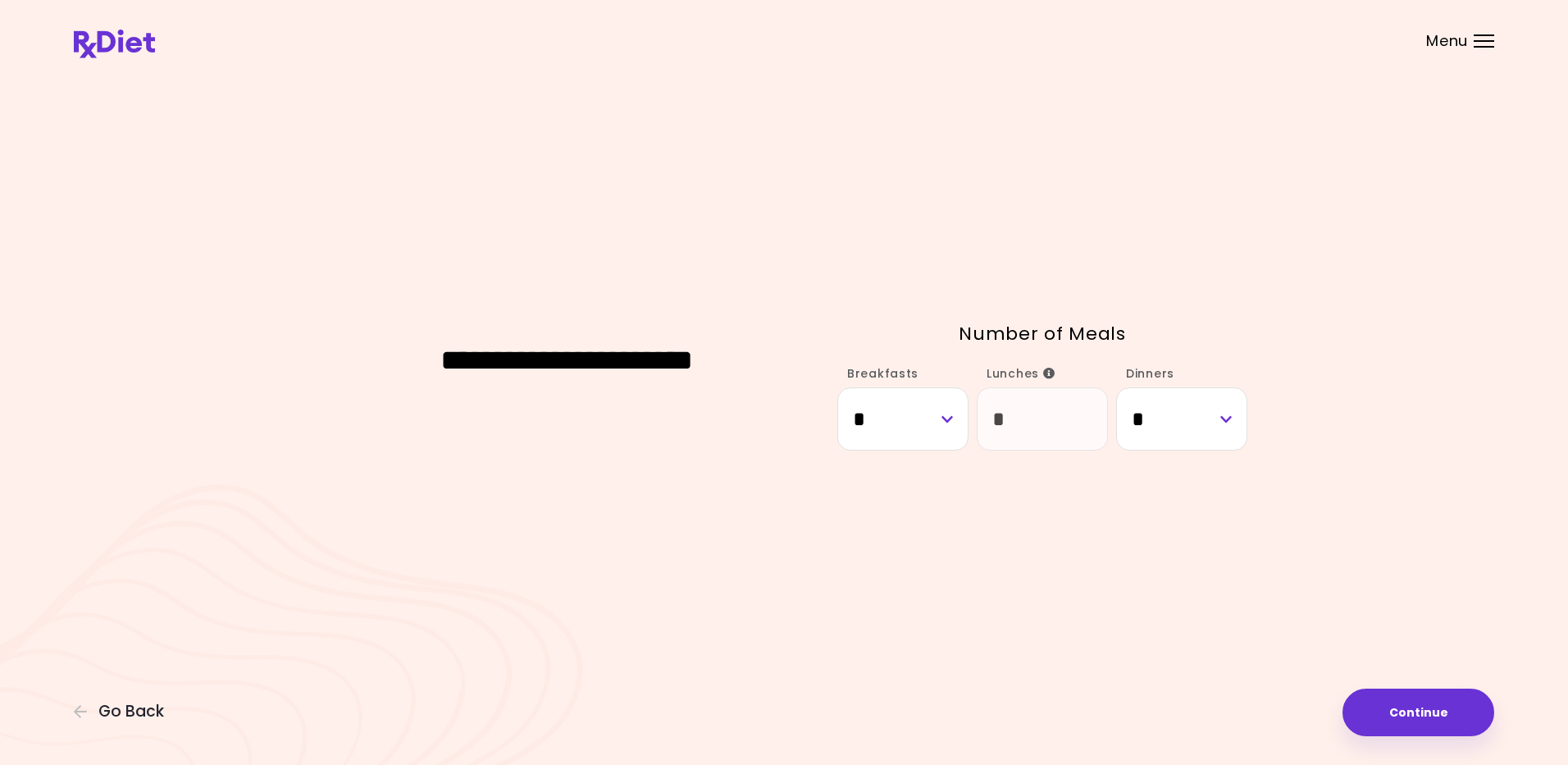
click at [1481, 39] on div "Menu" at bounding box center [1484, 41] width 21 height 13
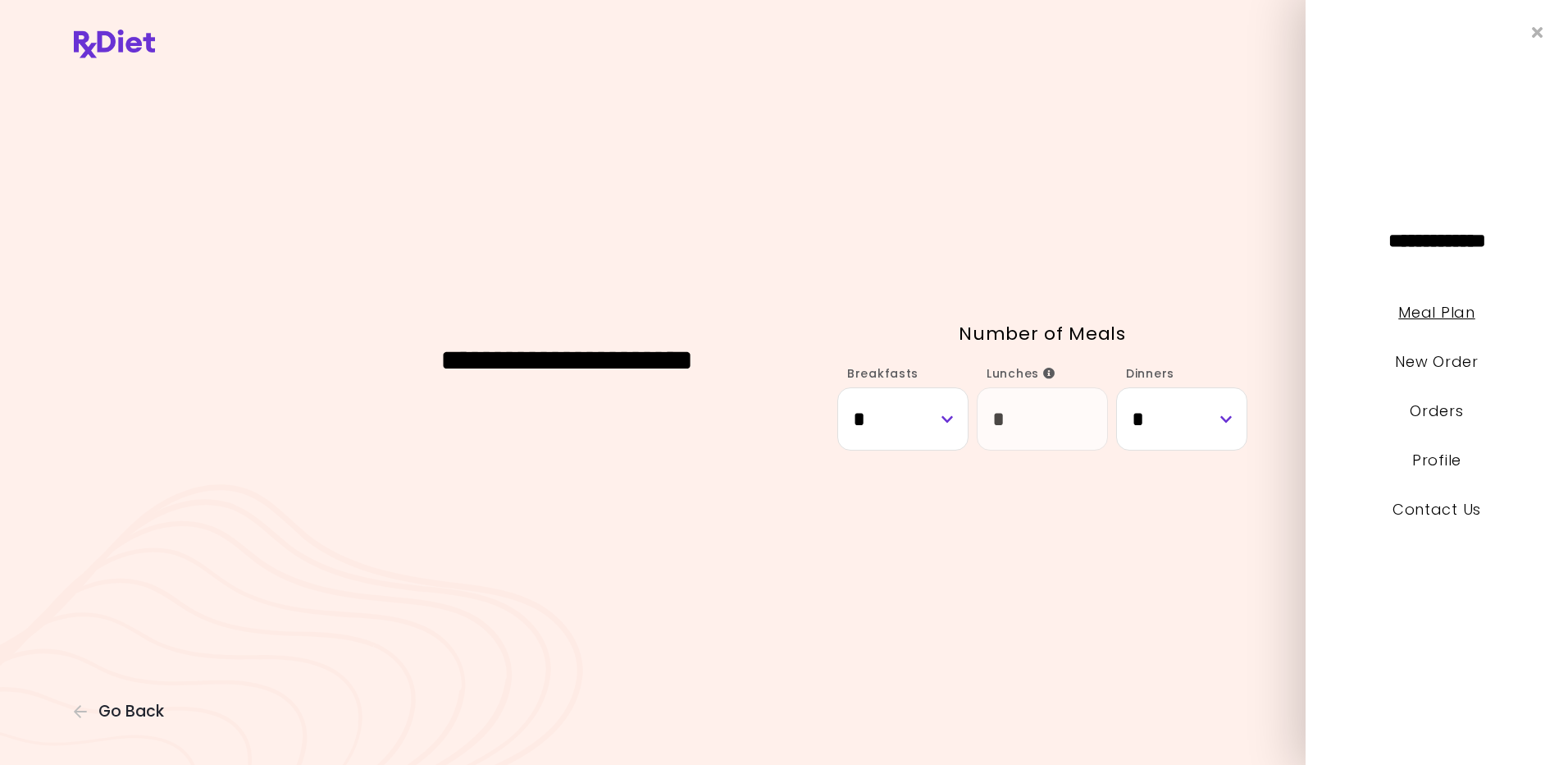
click at [1436, 307] on link "Meal Plan" at bounding box center [1436, 312] width 77 height 21
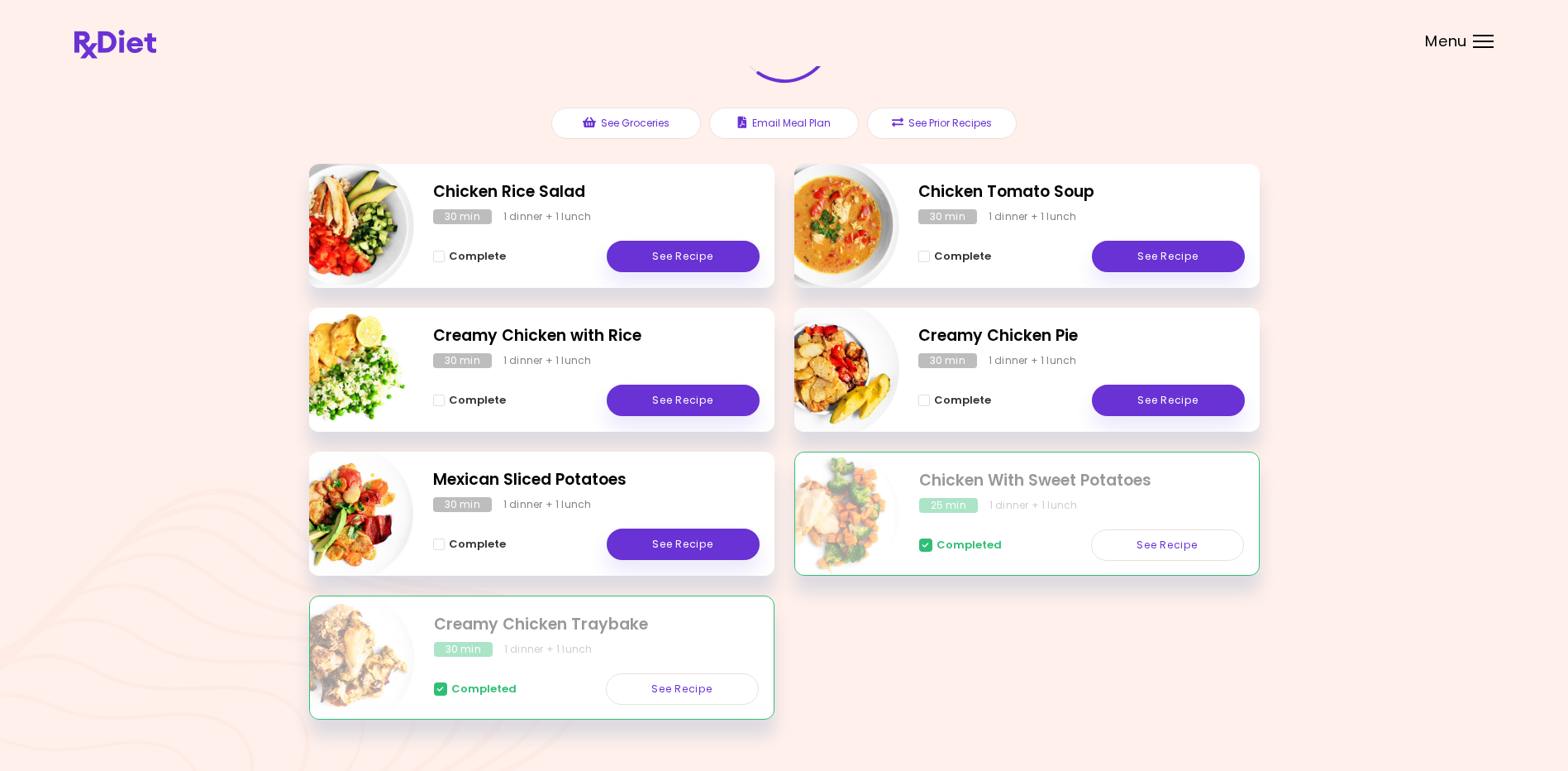
scroll to position [204, 0]
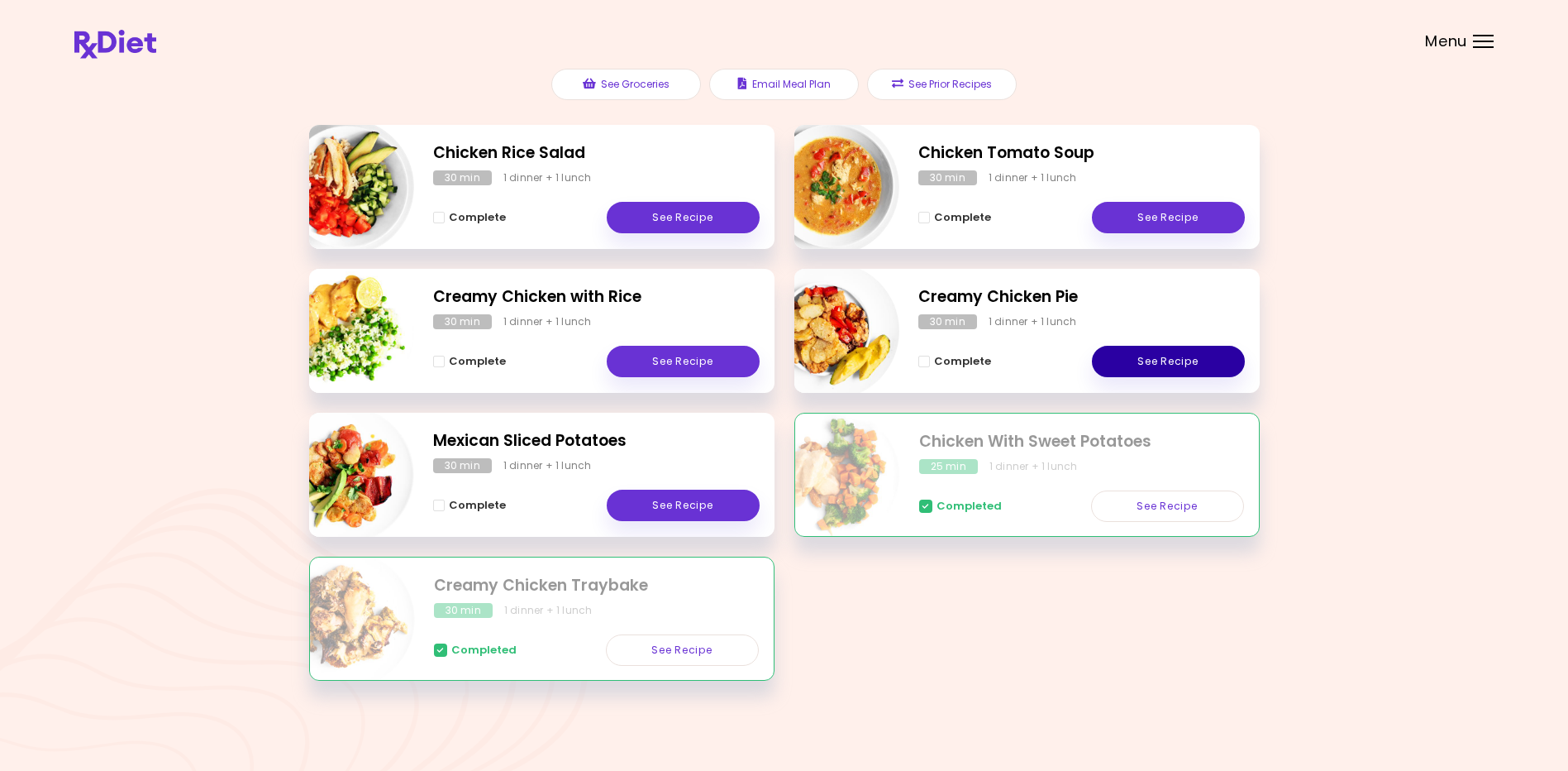
click at [1168, 358] on link "See Recipe" at bounding box center [1168, 361] width 153 height 31
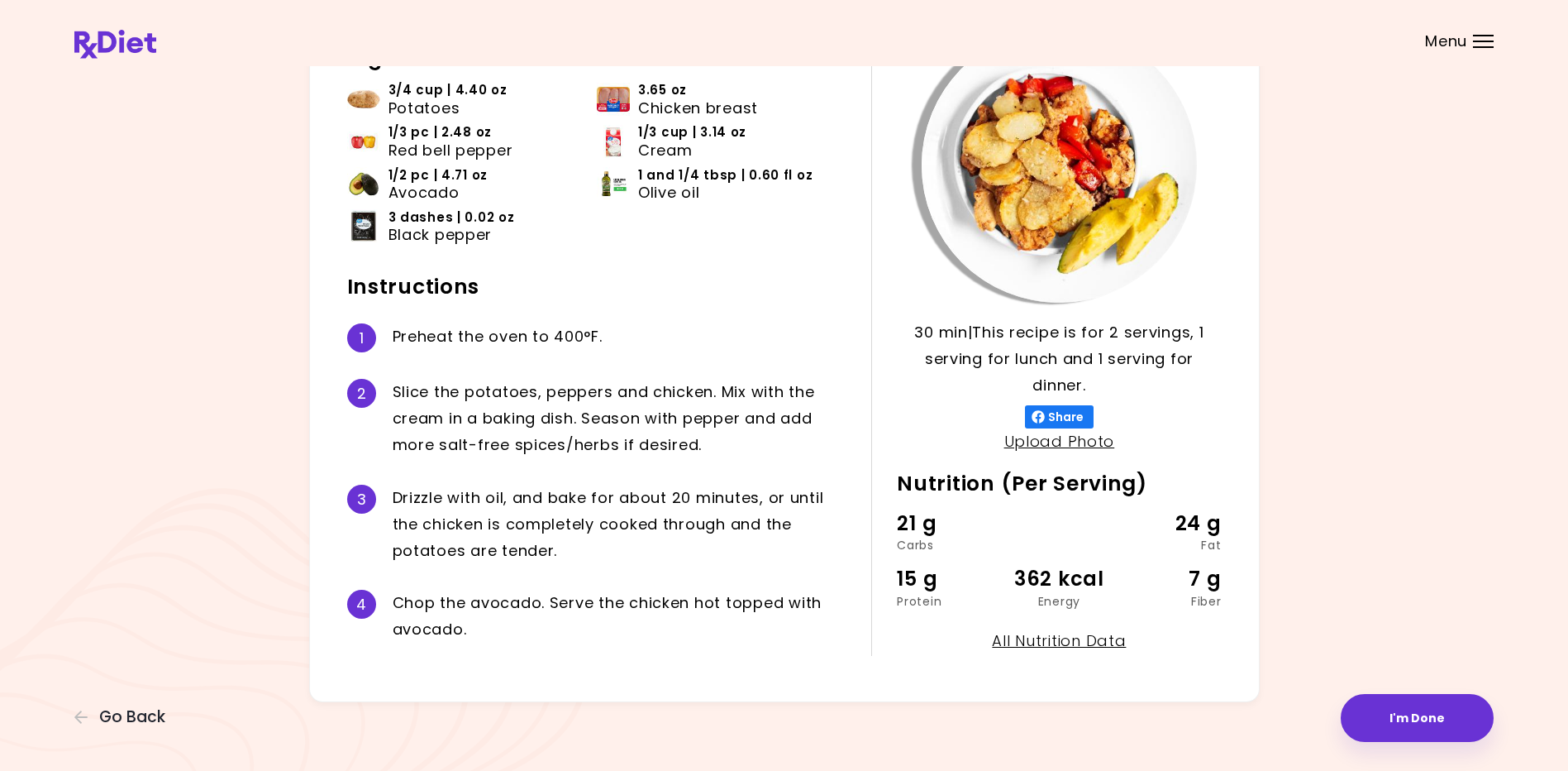
scroll to position [141, 0]
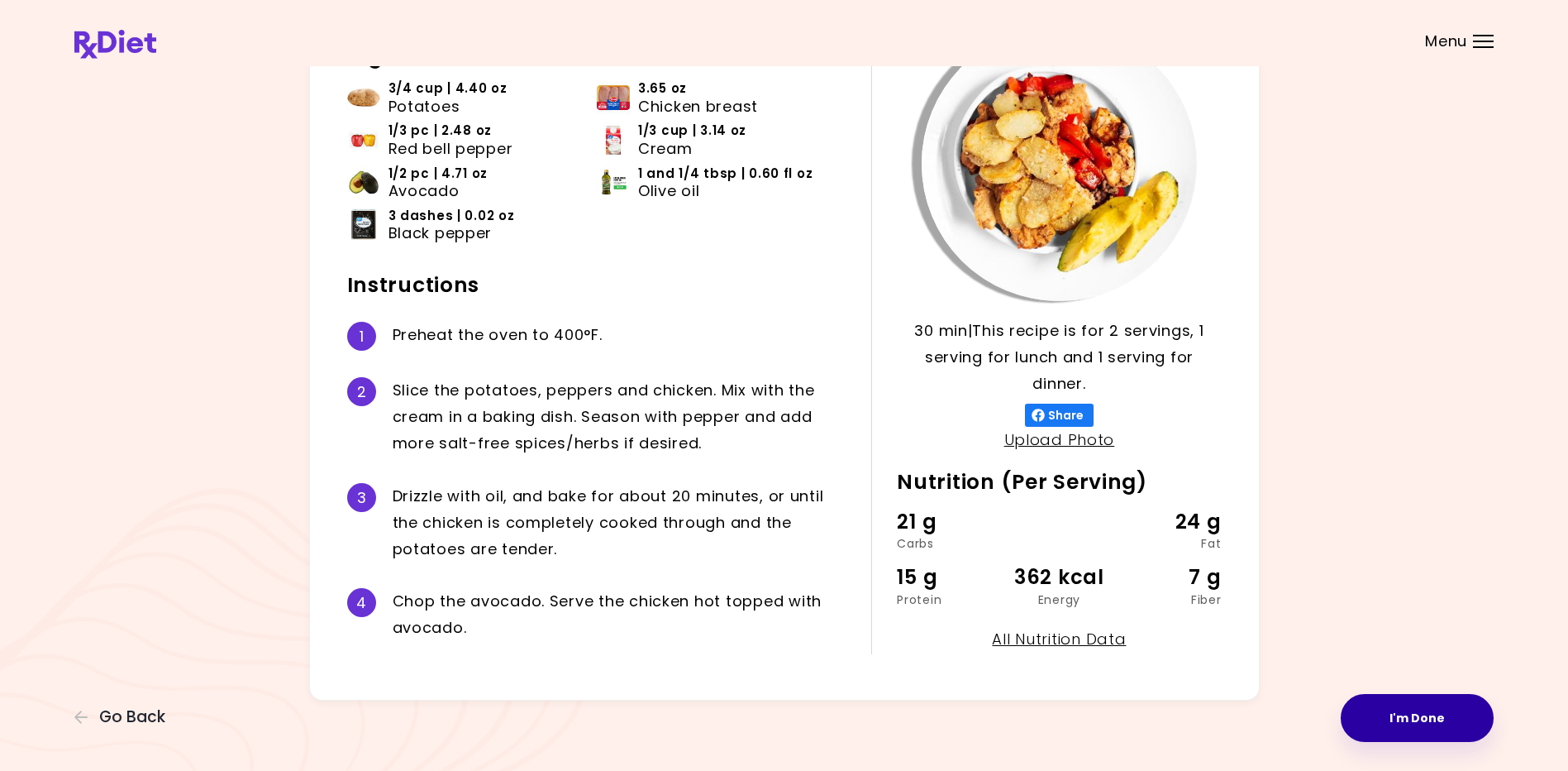
click at [1410, 716] on button "I'm Done" at bounding box center [1416, 718] width 153 height 48
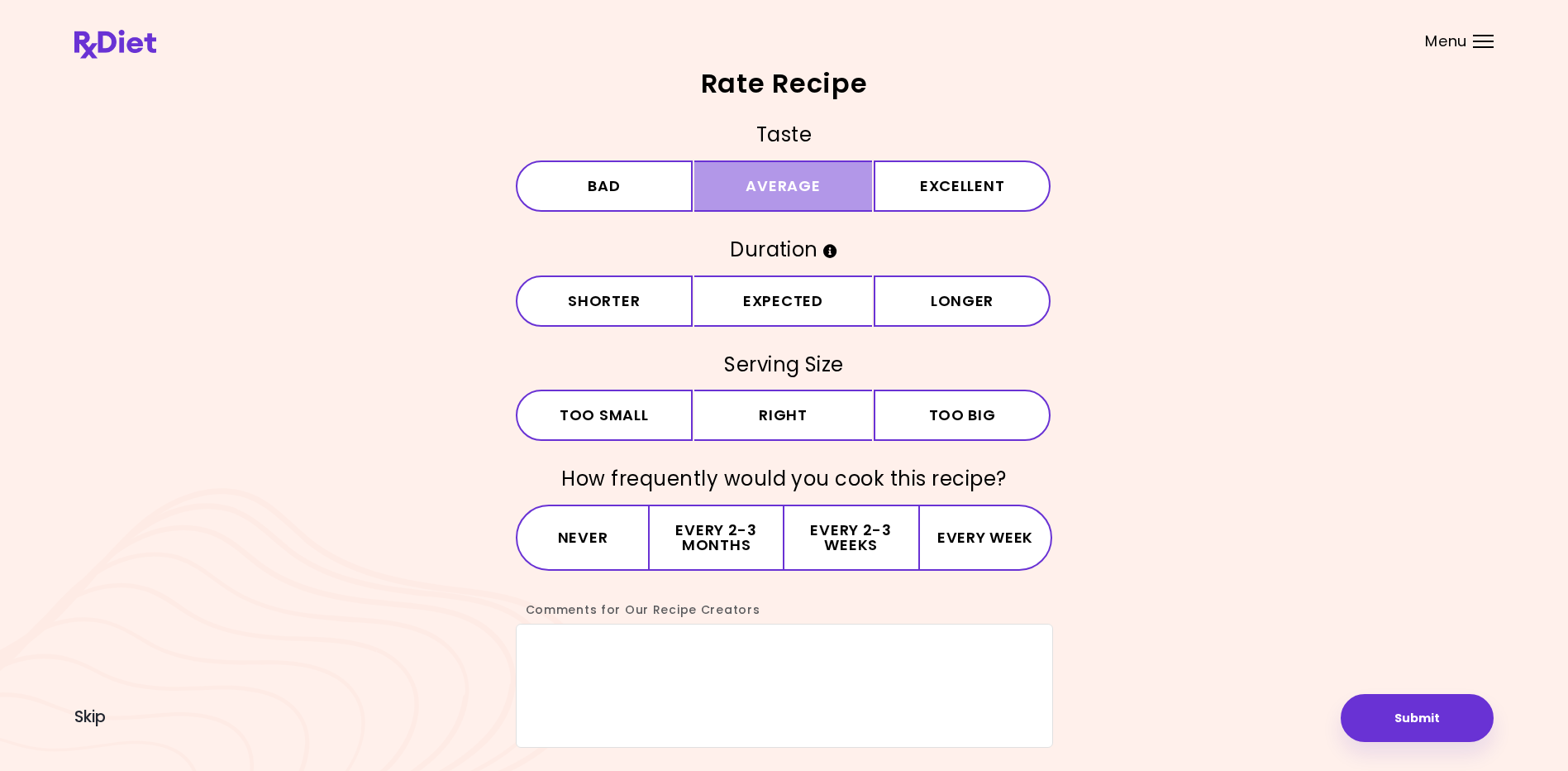
click at [837, 177] on button "Average" at bounding box center [783, 186] width 177 height 52
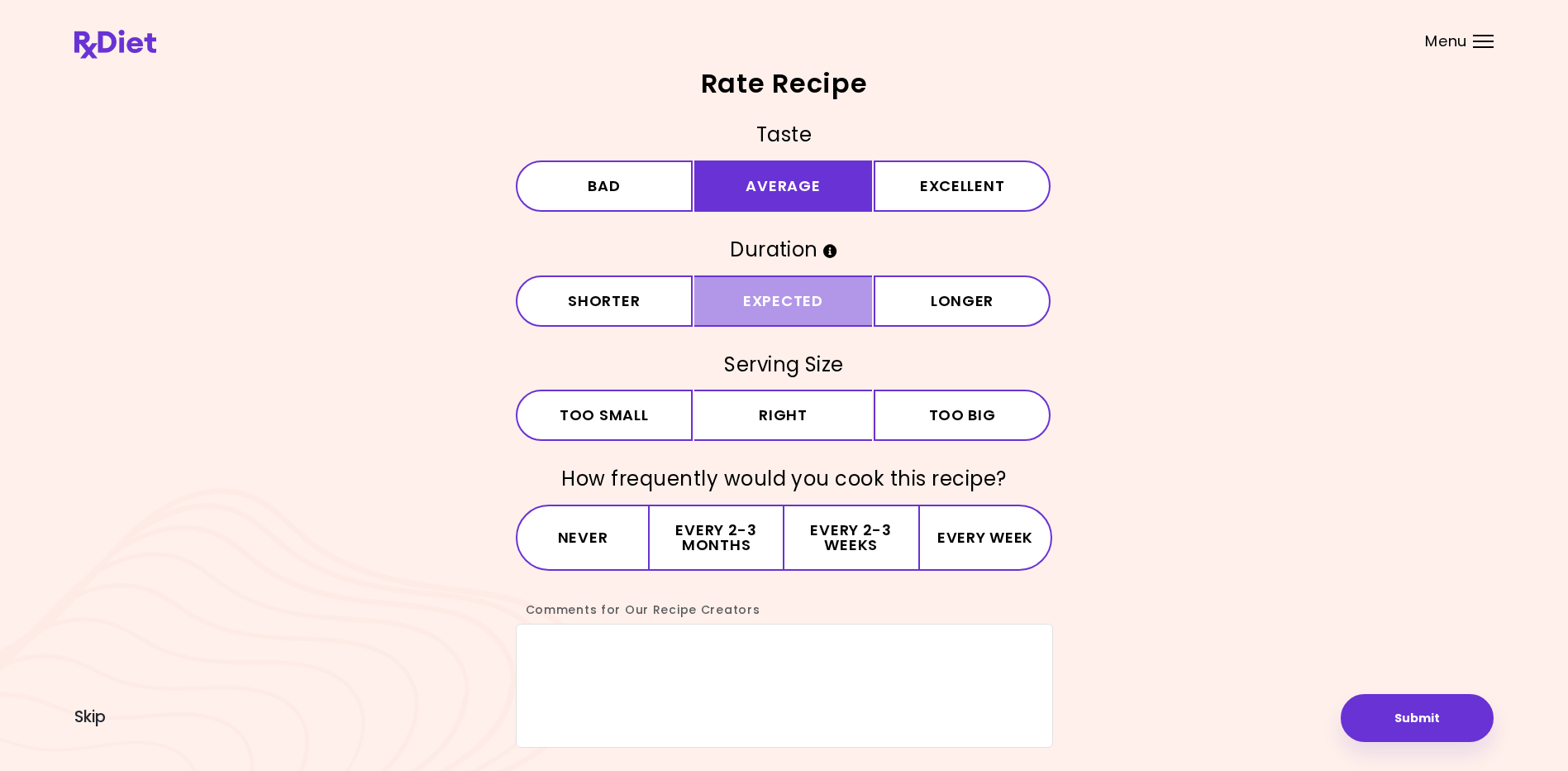
click at [818, 300] on button "Expected" at bounding box center [783, 302] width 177 height 52
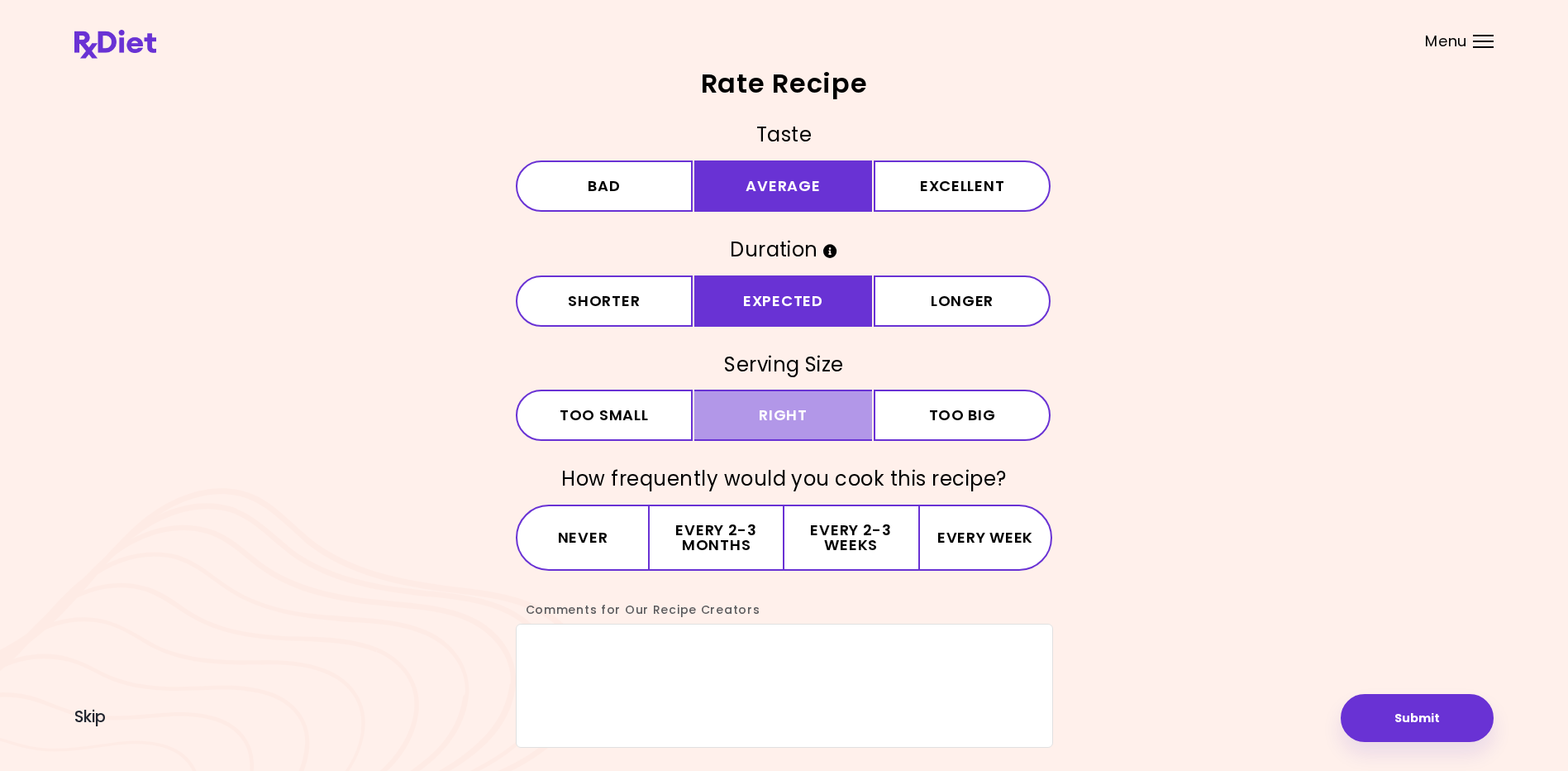
click at [802, 411] on button "Right" at bounding box center [783, 415] width 177 height 52
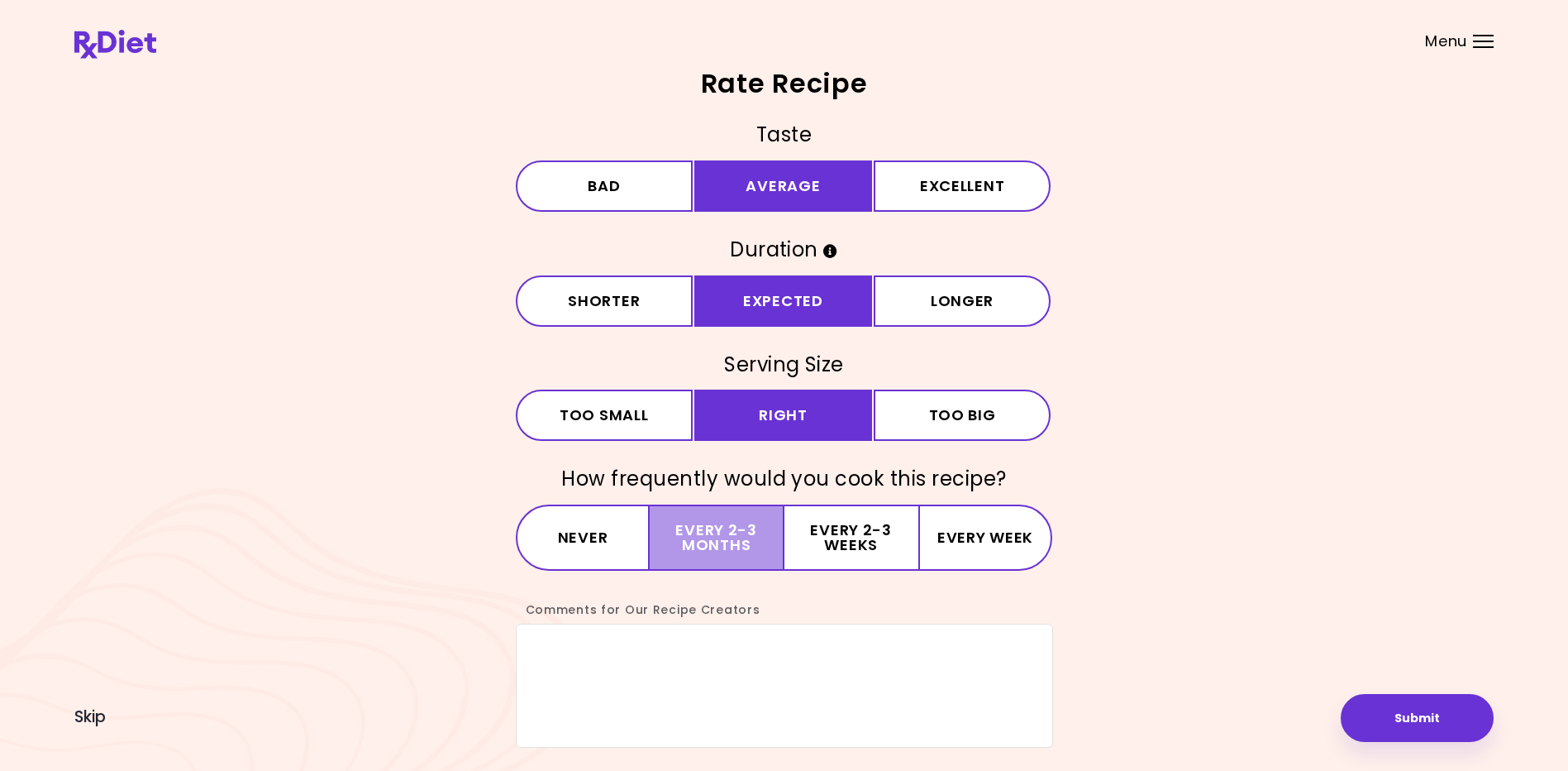
click at [693, 528] on button "Every 2-3 months" at bounding box center [716, 537] width 134 height 66
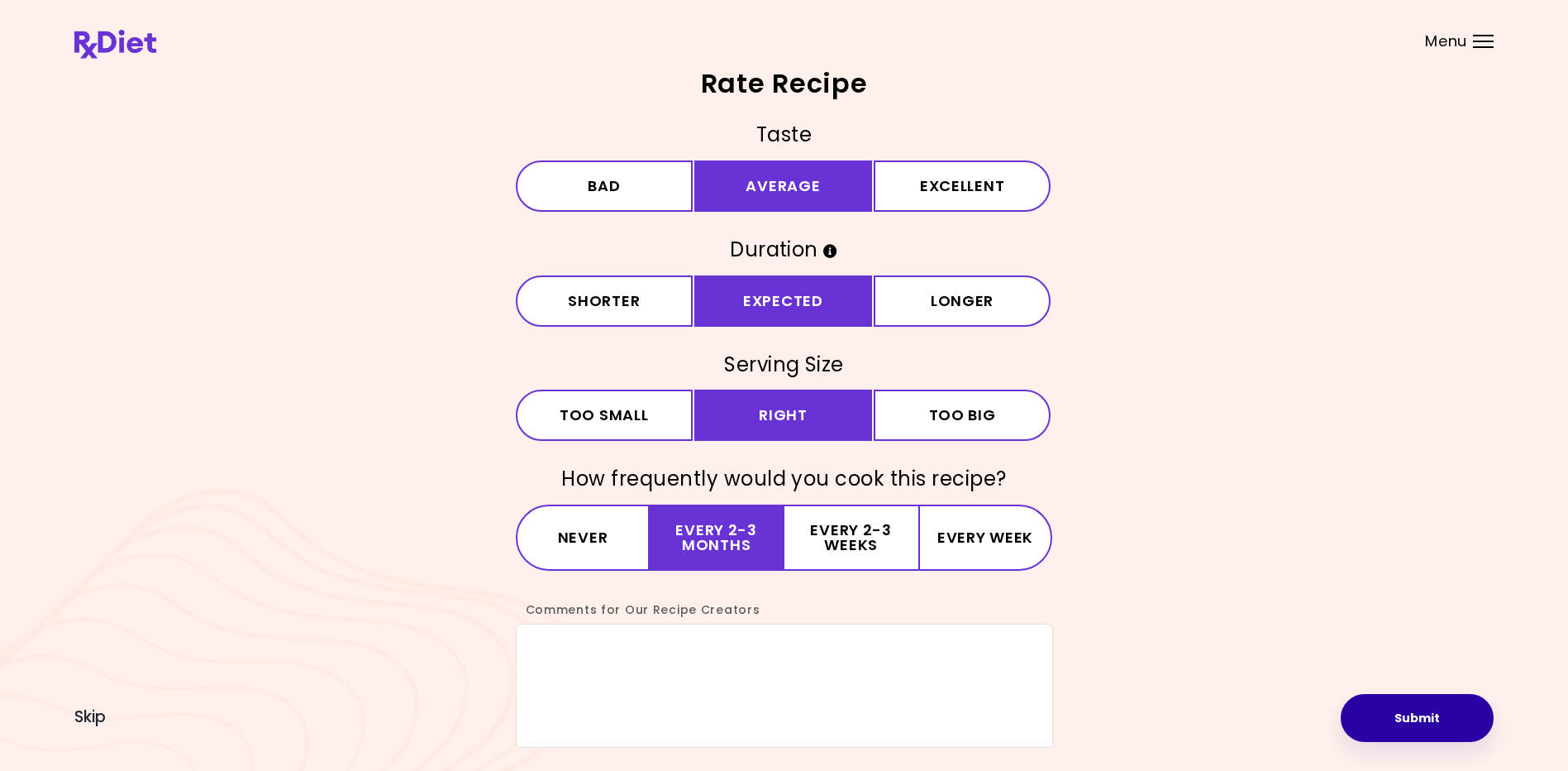
click at [1422, 716] on button "Submit" at bounding box center [1416, 718] width 153 height 48
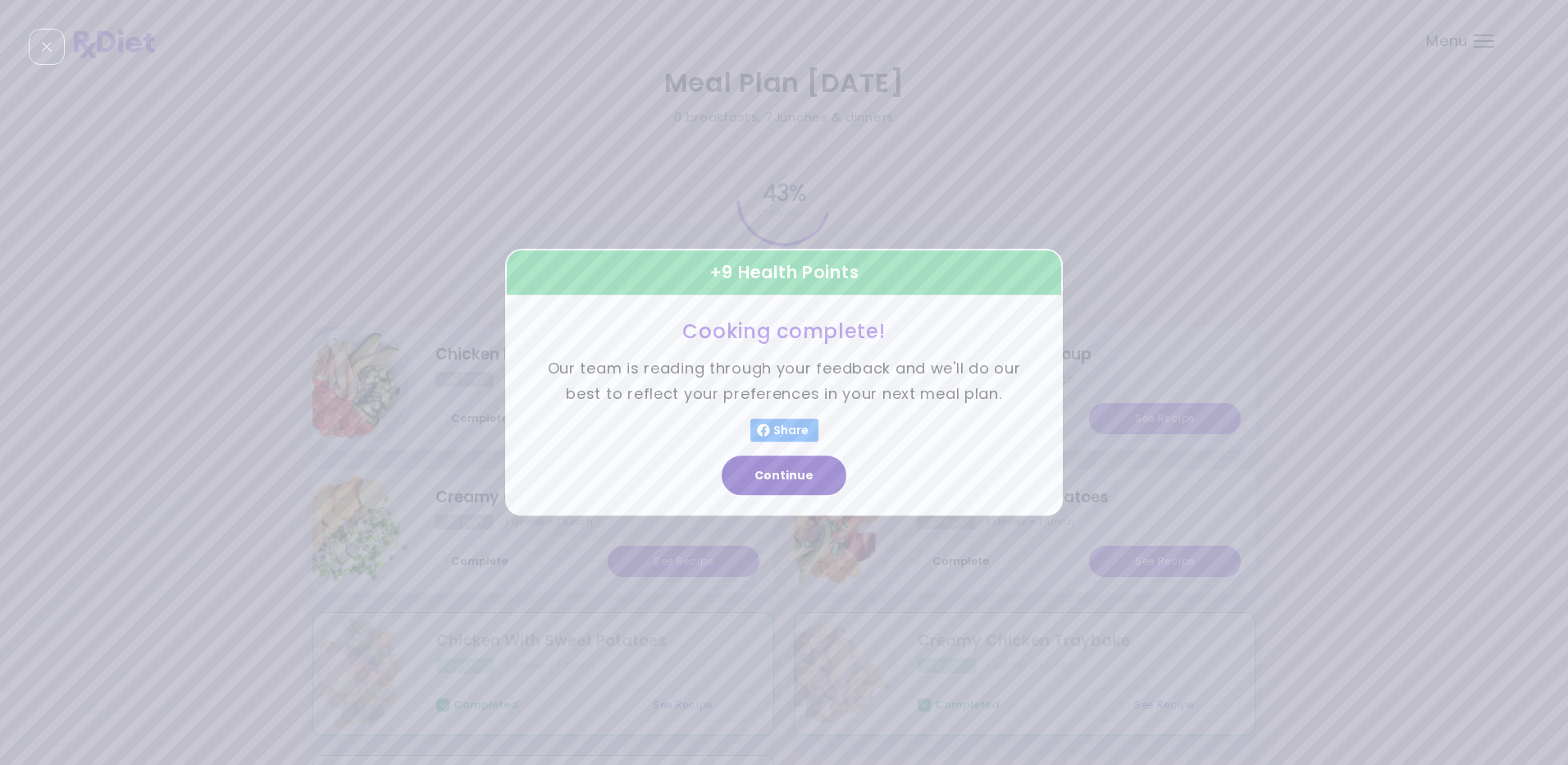
click at [776, 471] on button "Continue" at bounding box center [784, 476] width 125 height 40
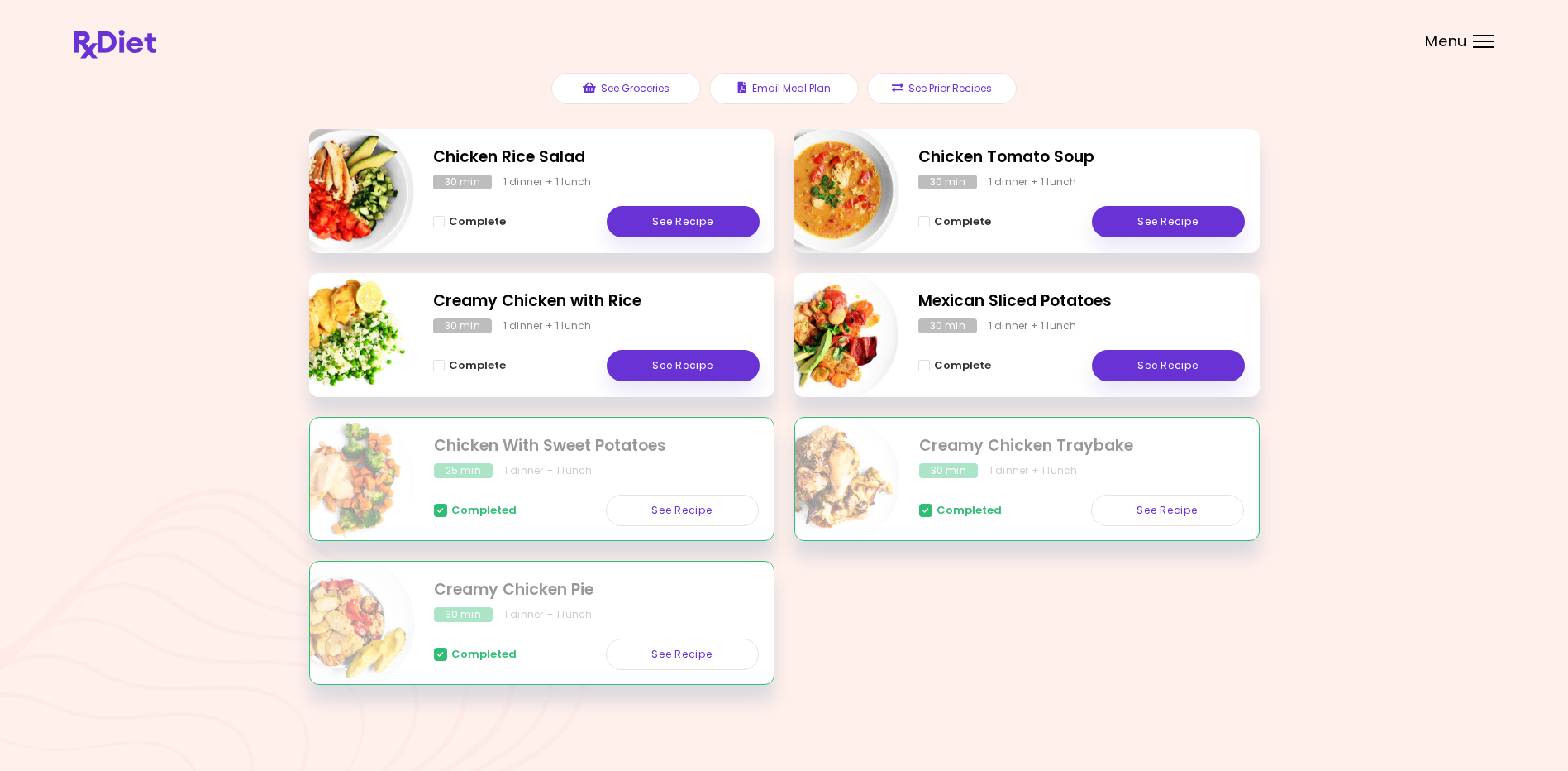
scroll to position [204, 0]
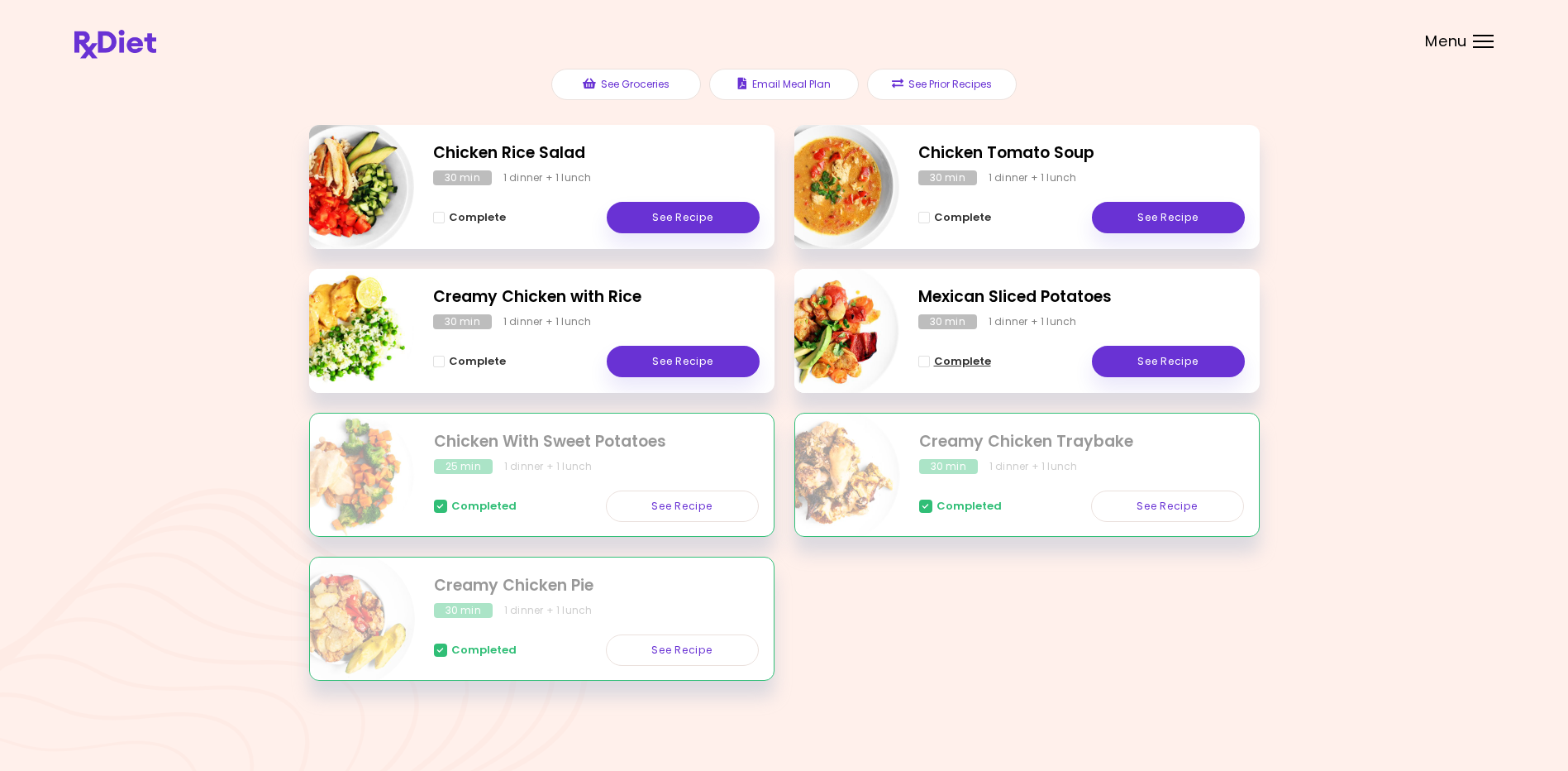
click at [955, 359] on span "Complete" at bounding box center [962, 362] width 57 height 13
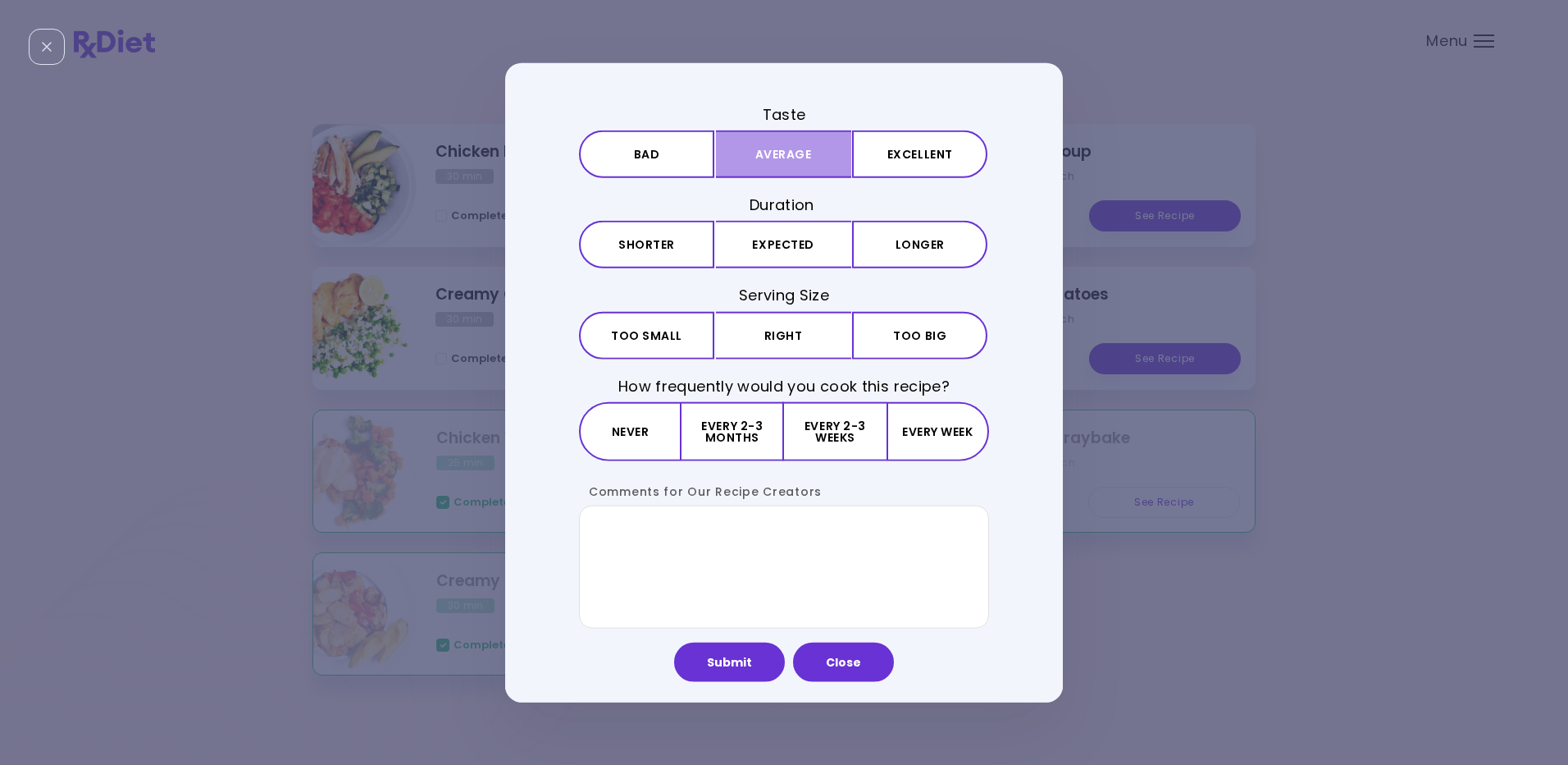
click at [789, 146] on button "Average" at bounding box center [783, 154] width 135 height 47
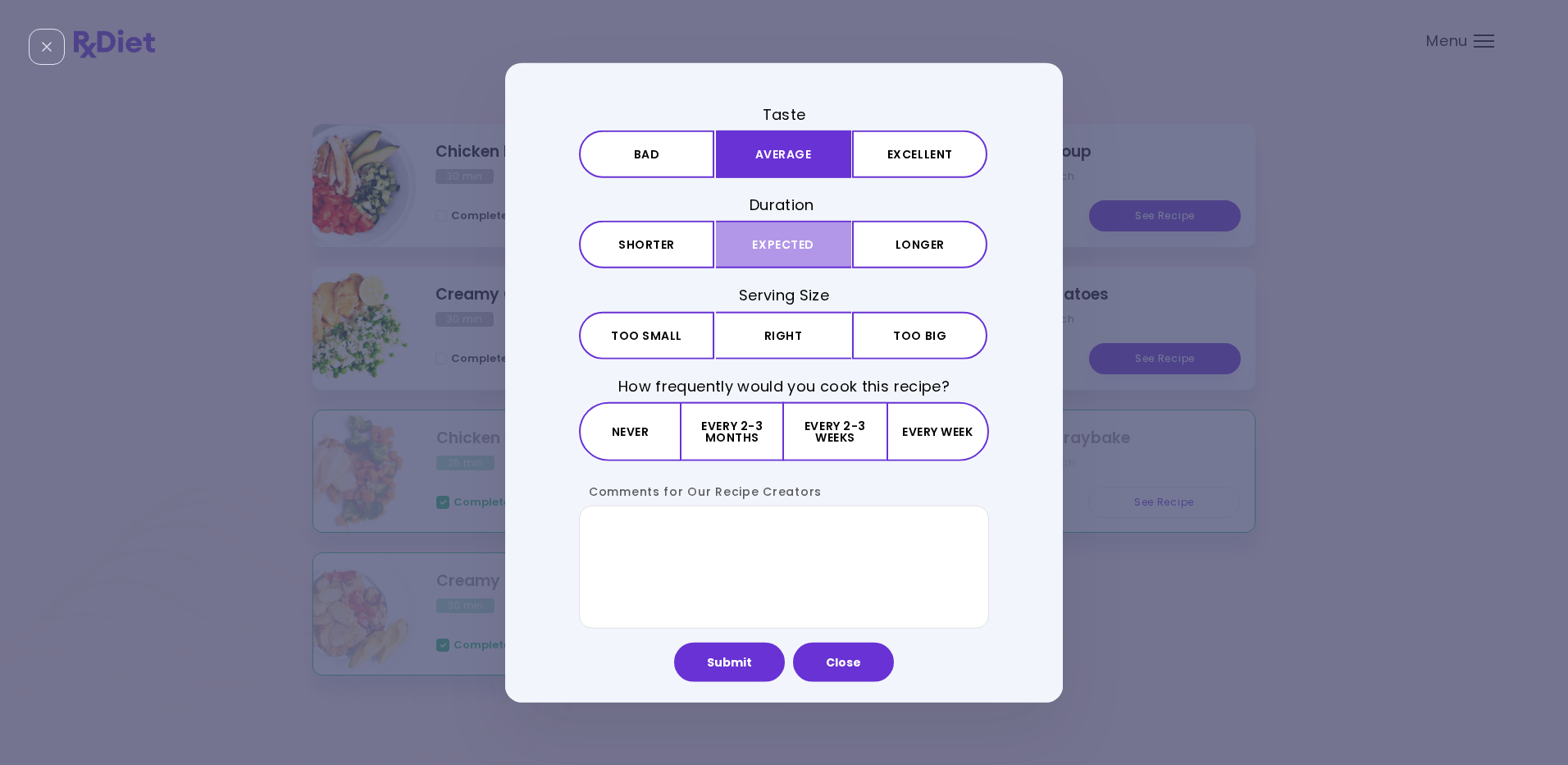
click at [784, 249] on button "Expected" at bounding box center [783, 244] width 135 height 47
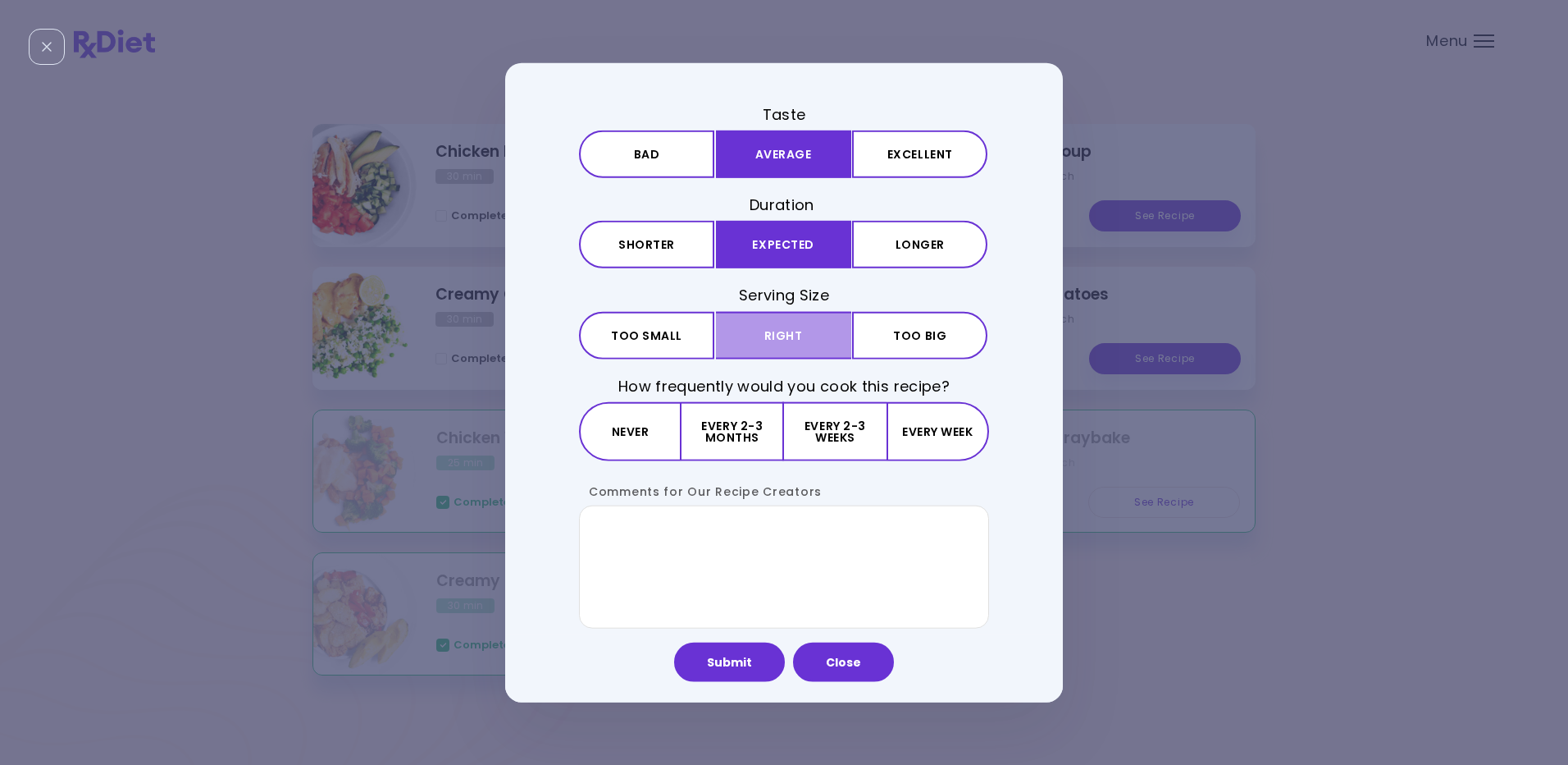
click at [778, 331] on button "Right" at bounding box center [783, 334] width 135 height 47
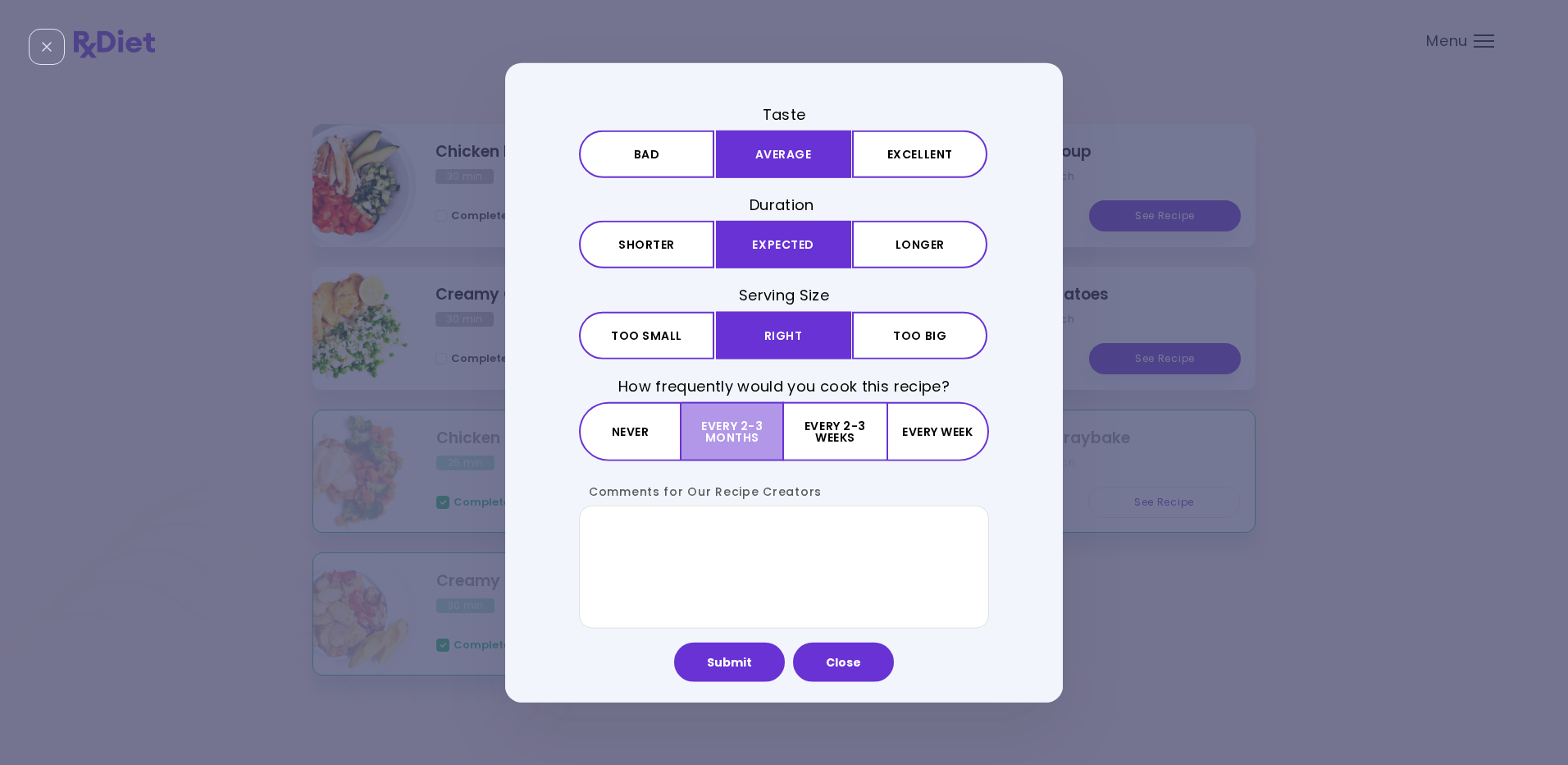
click at [725, 434] on button "Every 2-3 months" at bounding box center [732, 431] width 102 height 59
click at [734, 666] on button "Submit" at bounding box center [729, 662] width 111 height 40
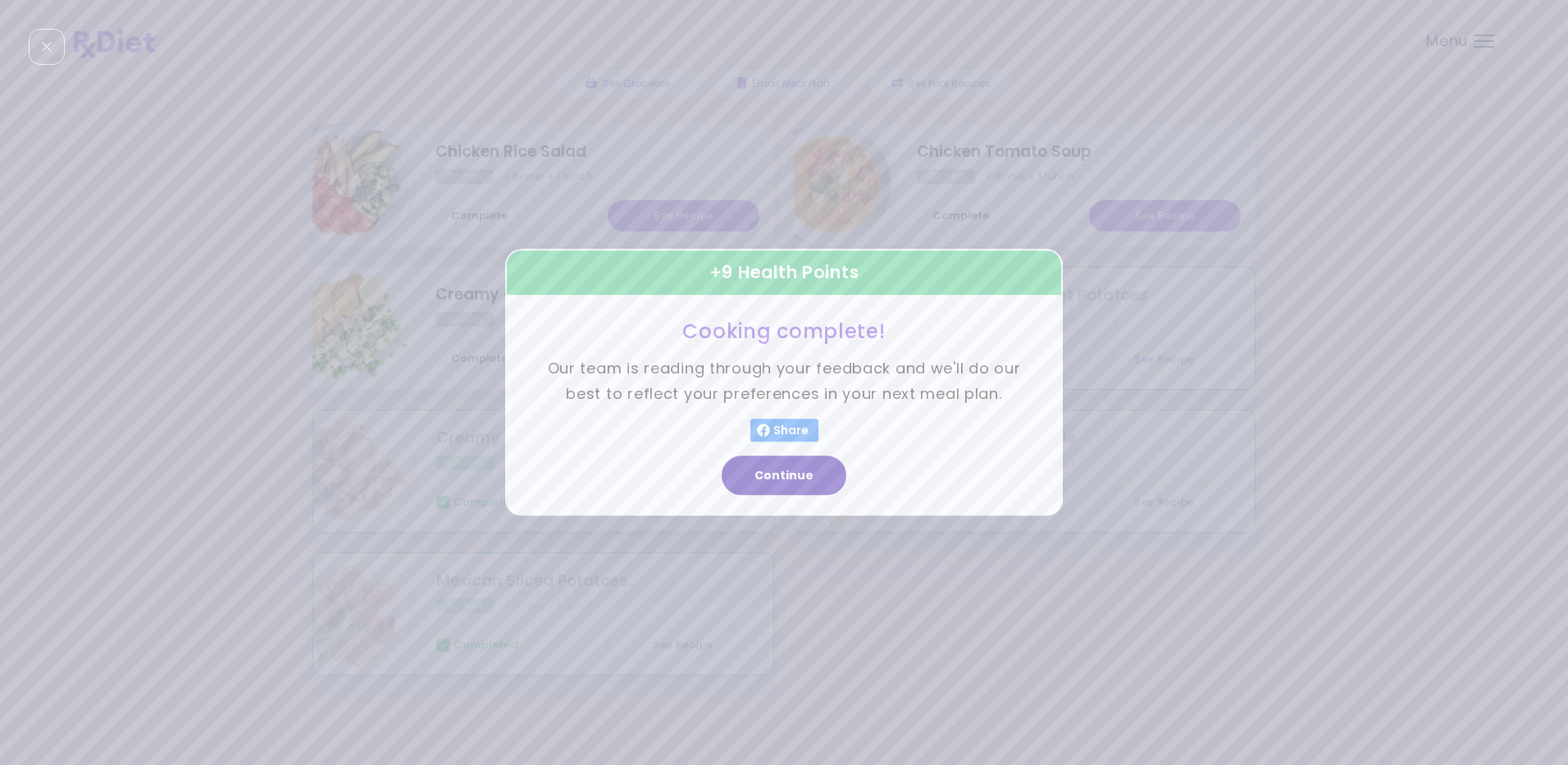
click at [779, 470] on button "Continue" at bounding box center [784, 476] width 125 height 40
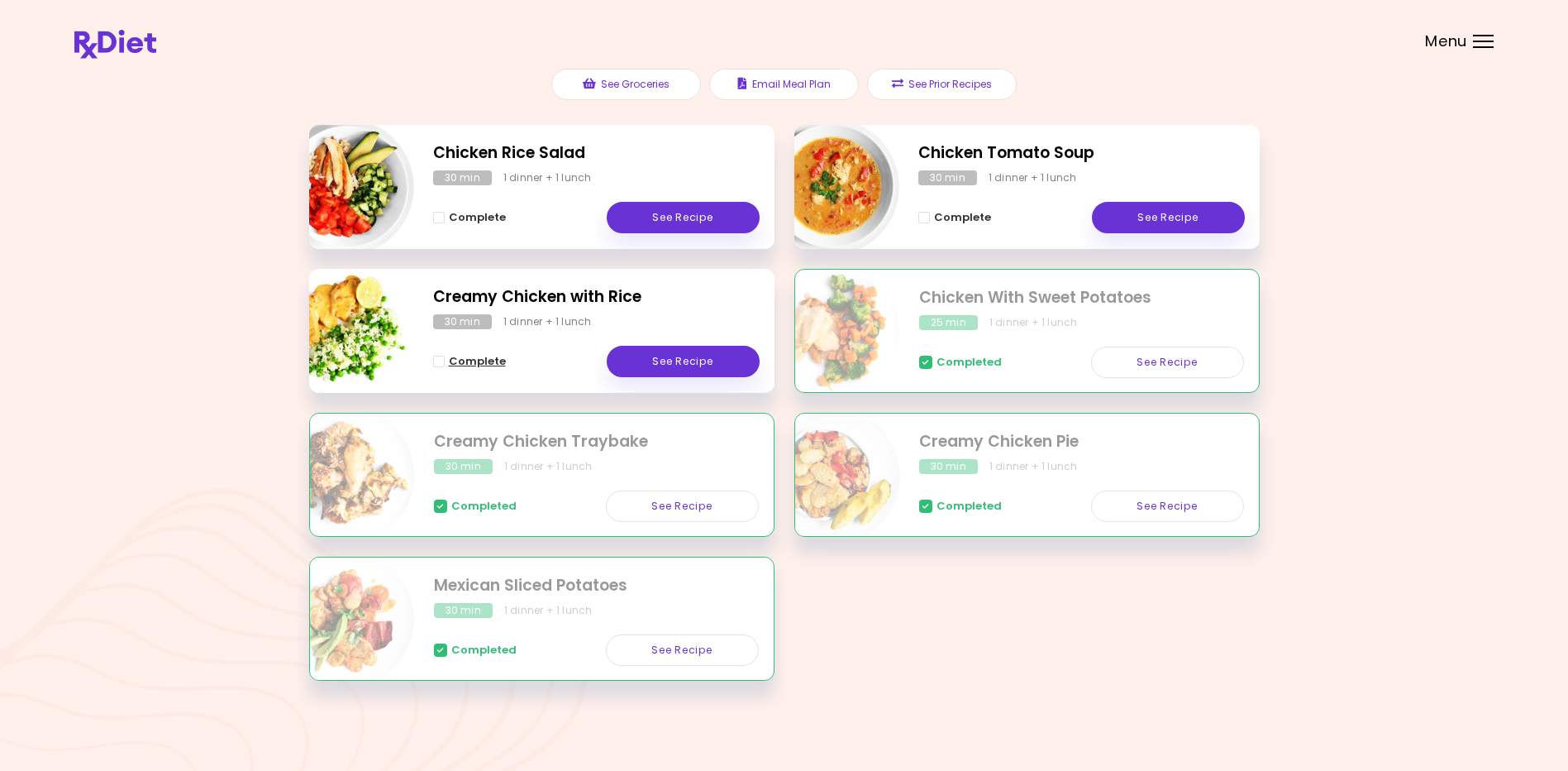
click at [468, 360] on span "Complete" at bounding box center [478, 362] width 57 height 13
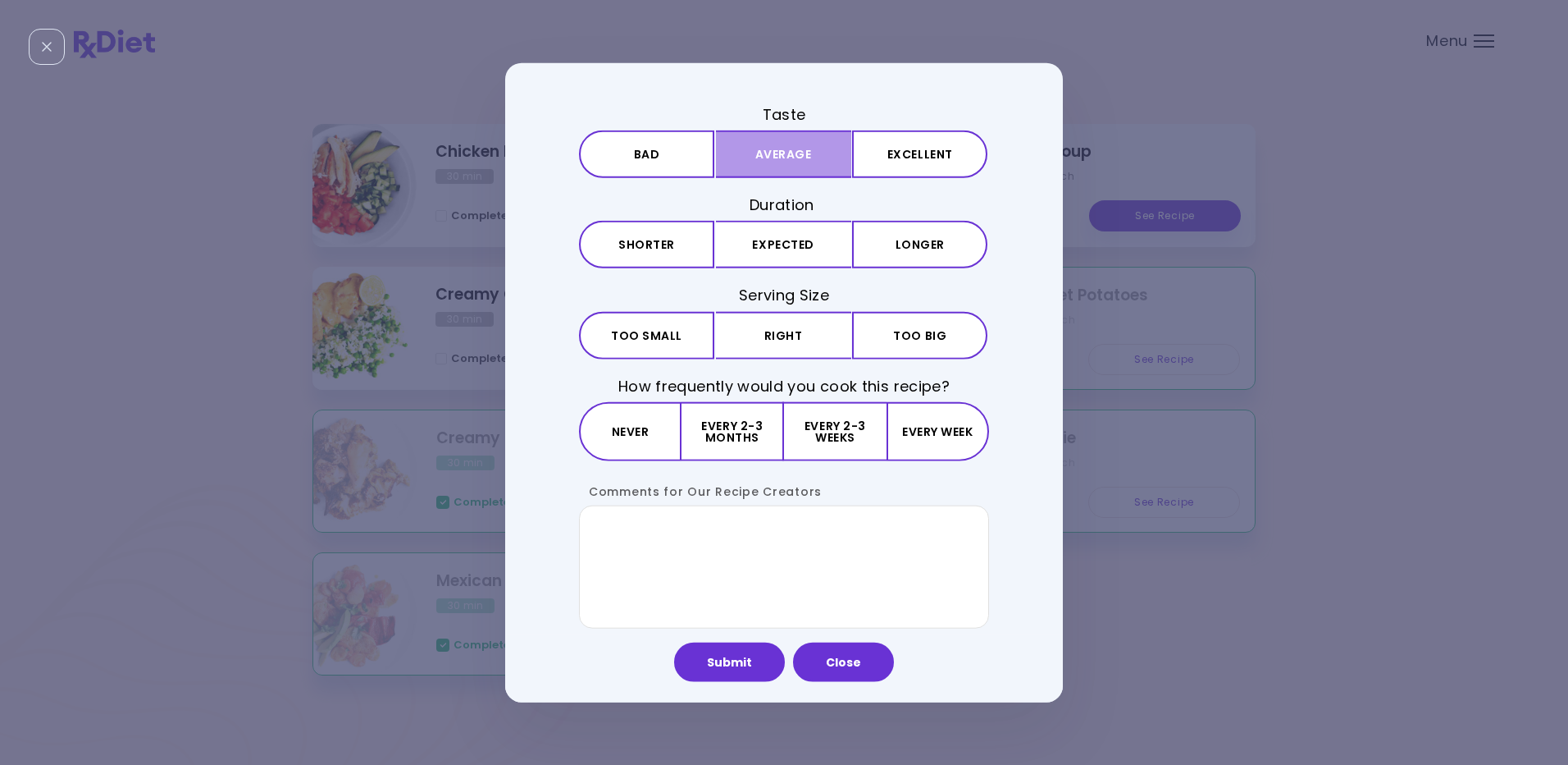
click at [759, 149] on button "Average" at bounding box center [783, 154] width 135 height 47
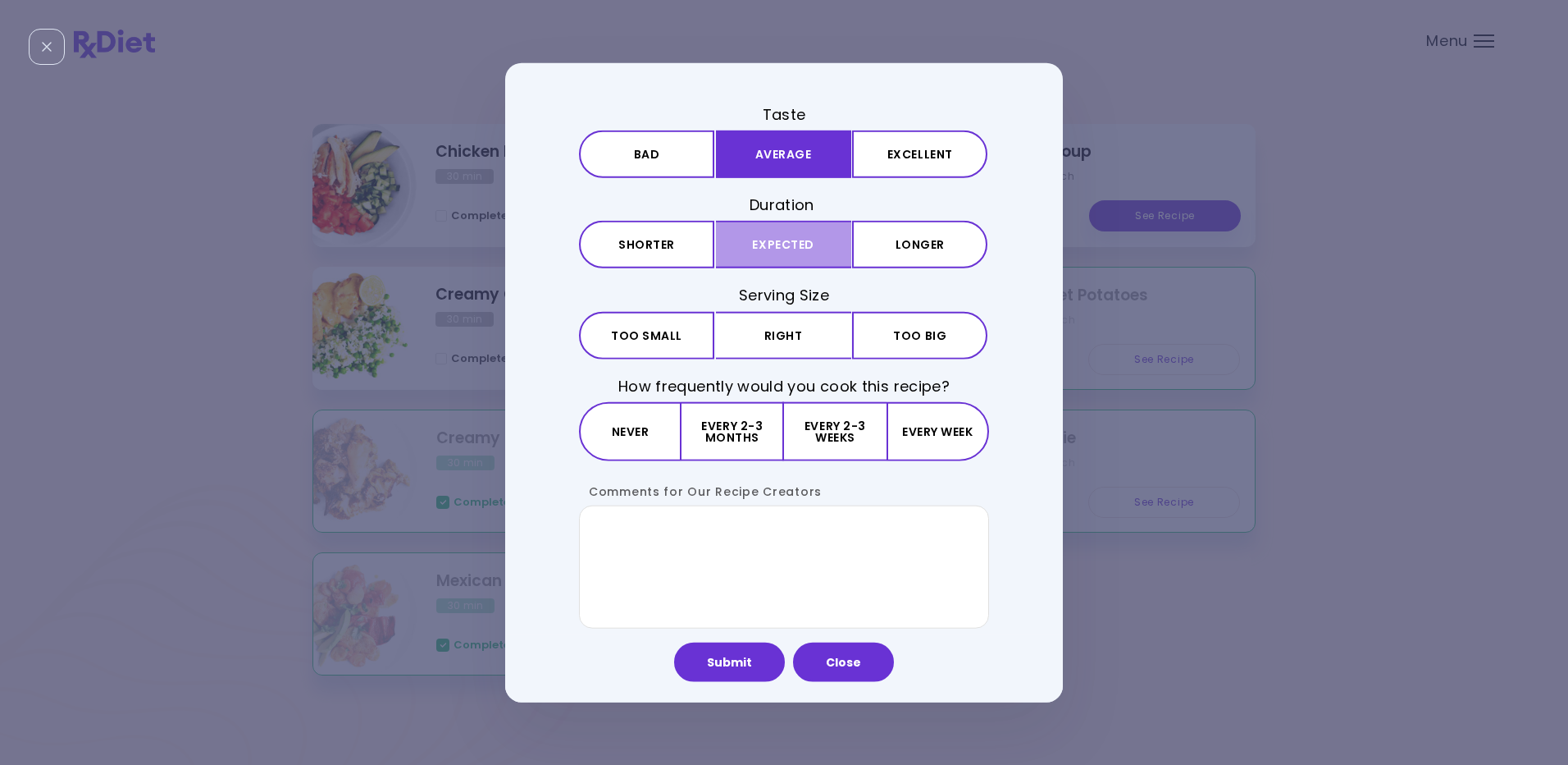
click at [749, 241] on button "Expected" at bounding box center [783, 244] width 135 height 47
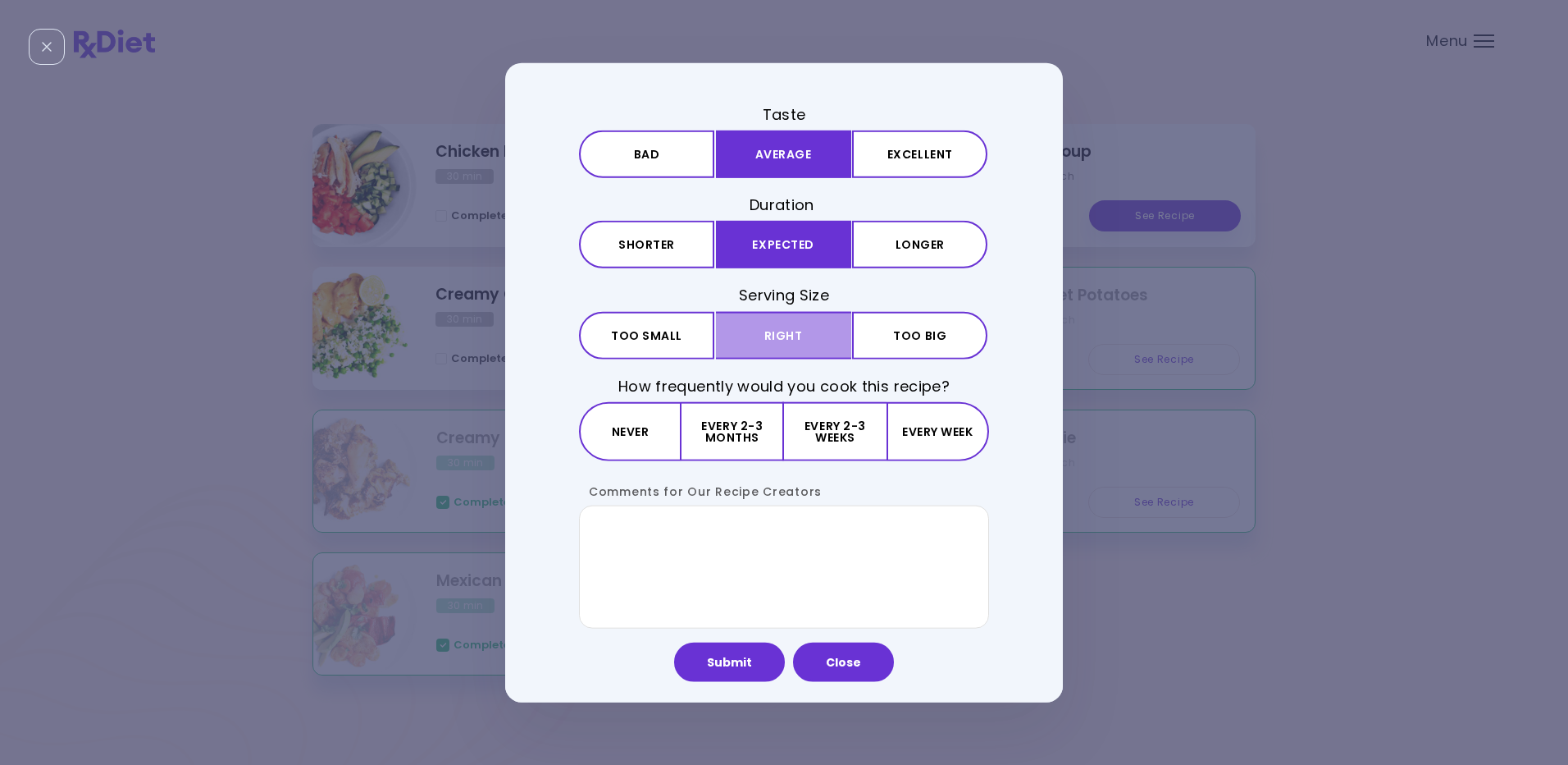
click at [738, 333] on button "Right" at bounding box center [783, 334] width 135 height 47
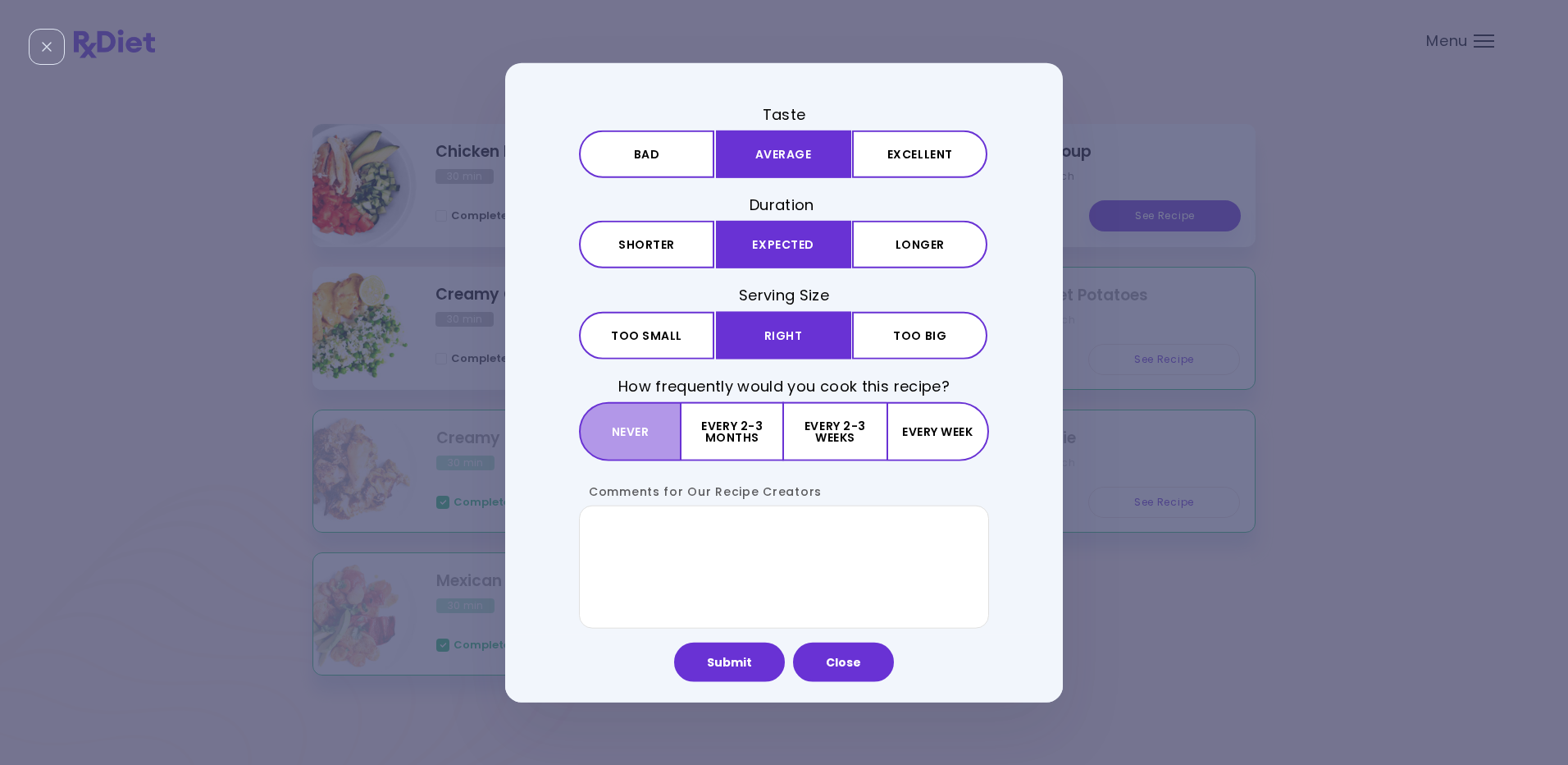
click at [644, 419] on button "Never" at bounding box center [630, 431] width 102 height 59
click at [608, 534] on textarea "Comments for Our Recipe Creators" at bounding box center [784, 566] width 410 height 123
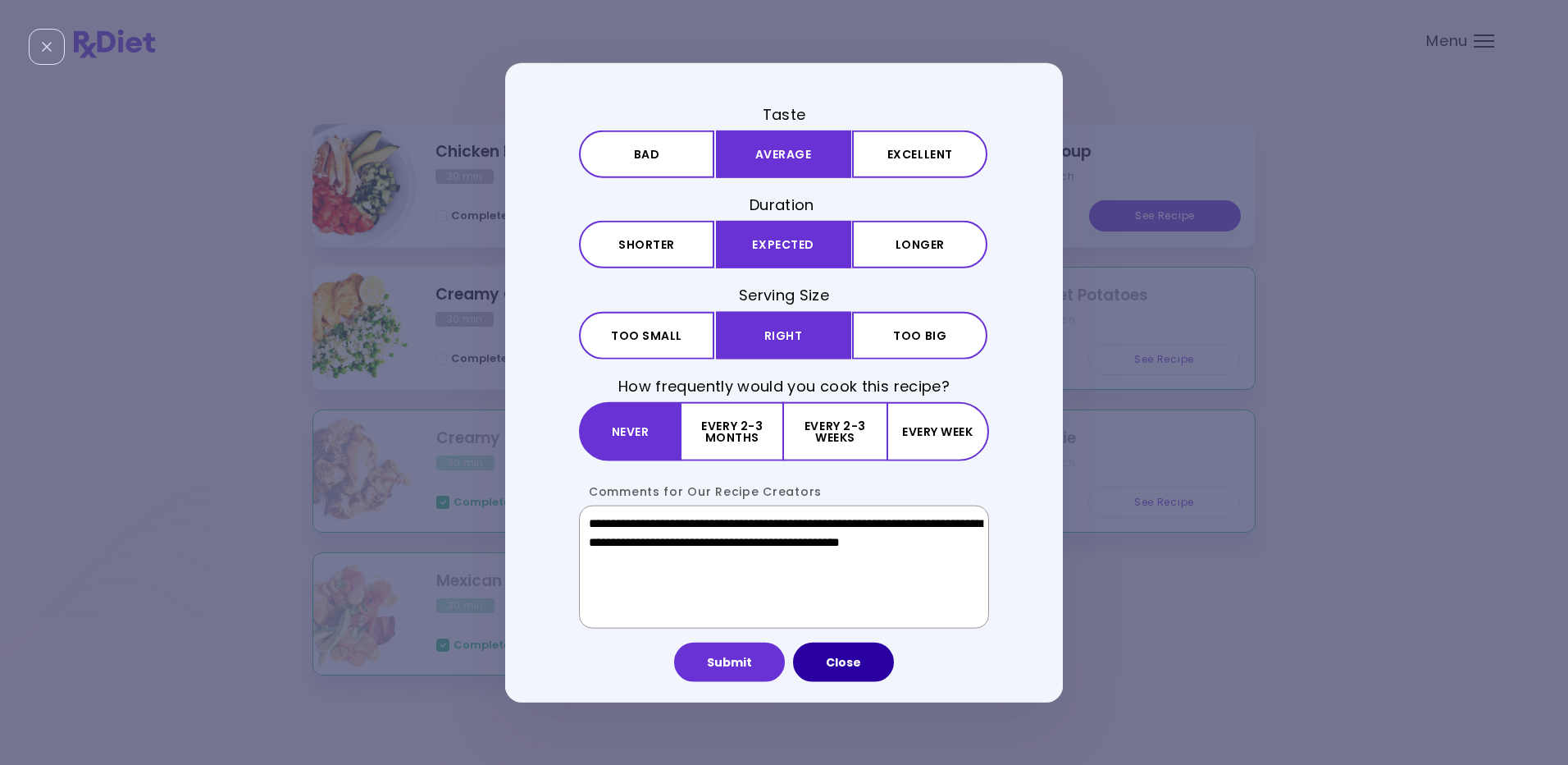
type textarea "**********"
click at [838, 658] on button "Close" at bounding box center [843, 662] width 101 height 40
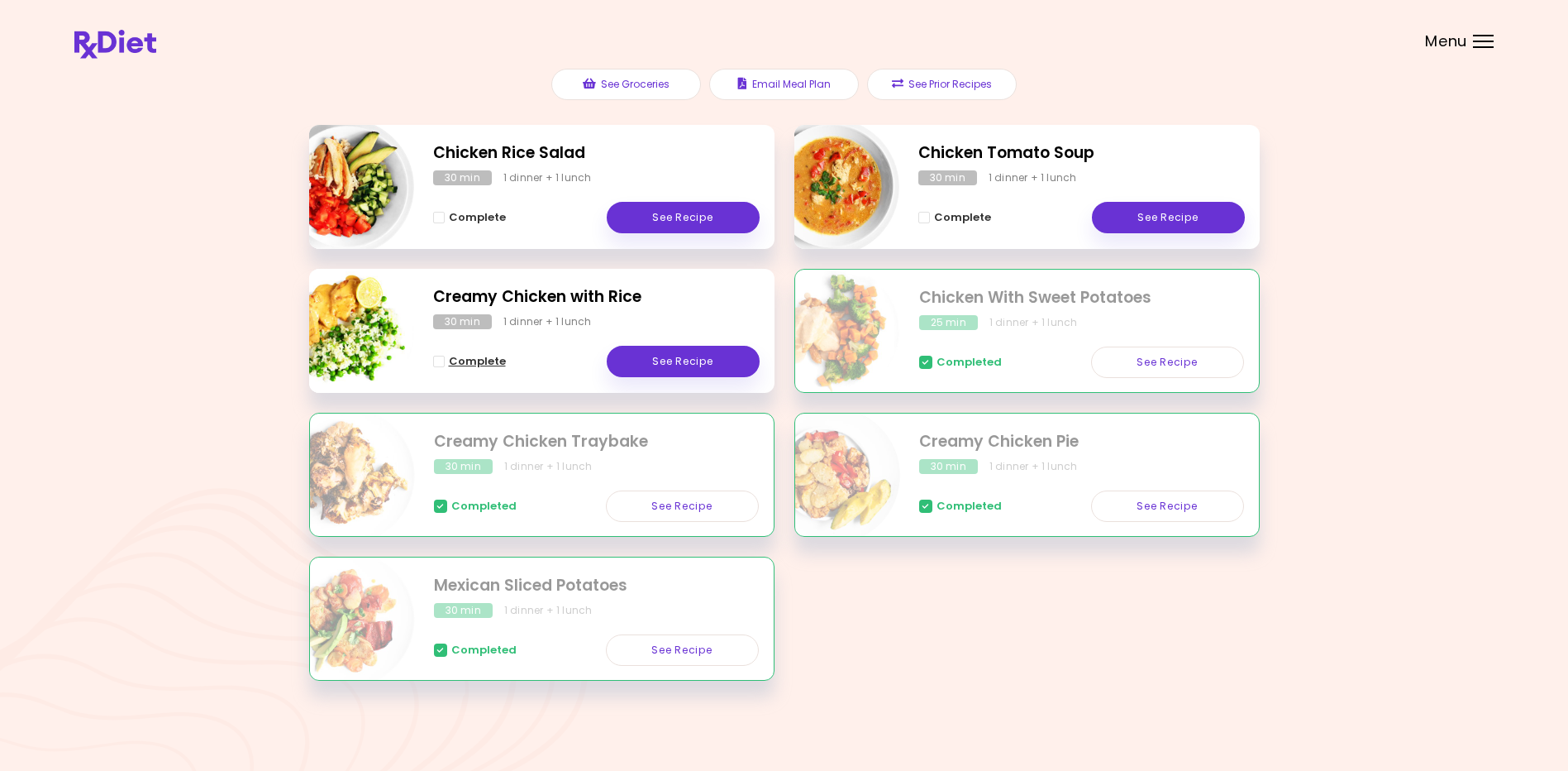
click at [464, 359] on span "Complete" at bounding box center [478, 362] width 57 height 13
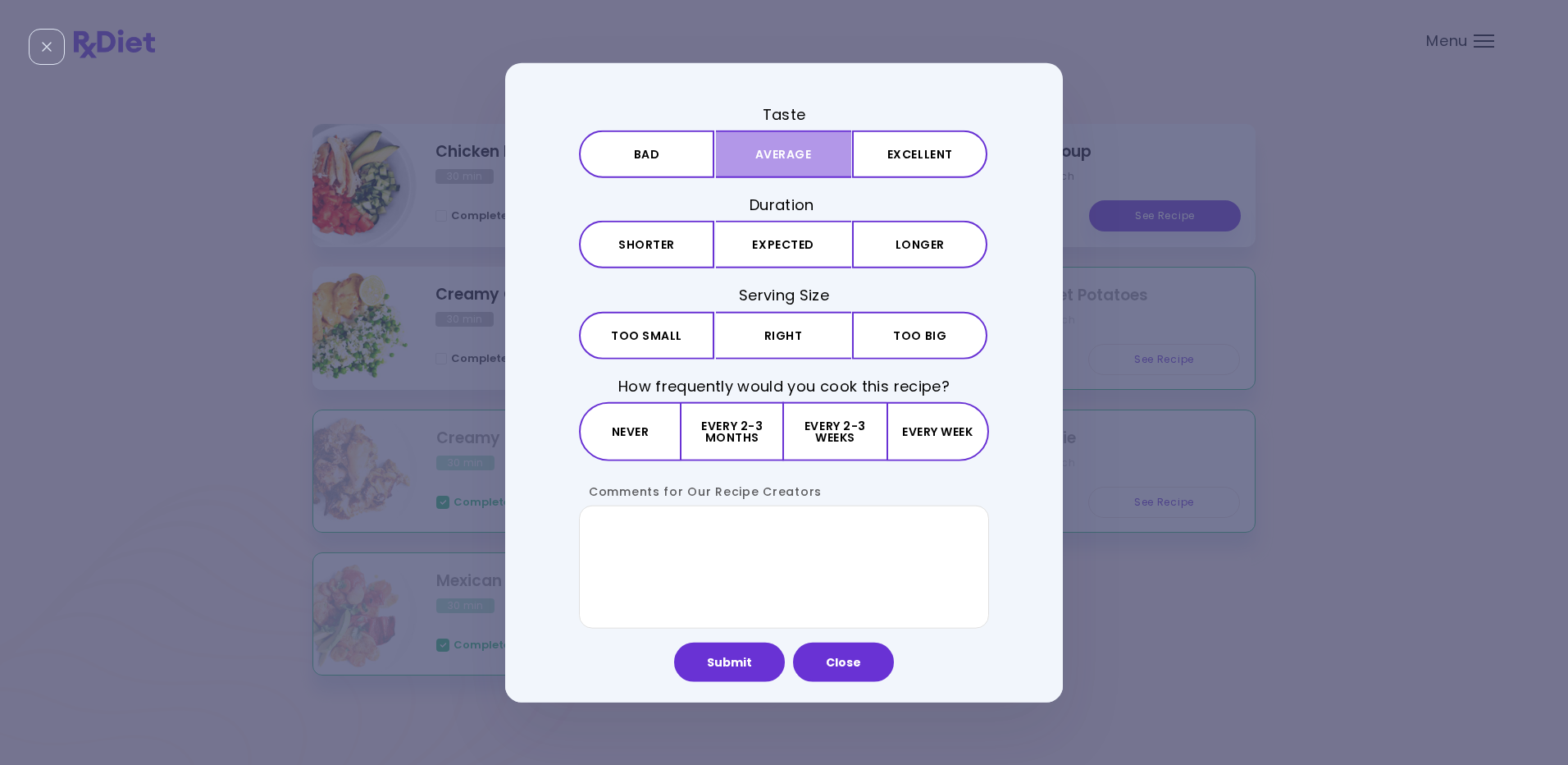
click at [763, 147] on button "Average" at bounding box center [783, 154] width 135 height 47
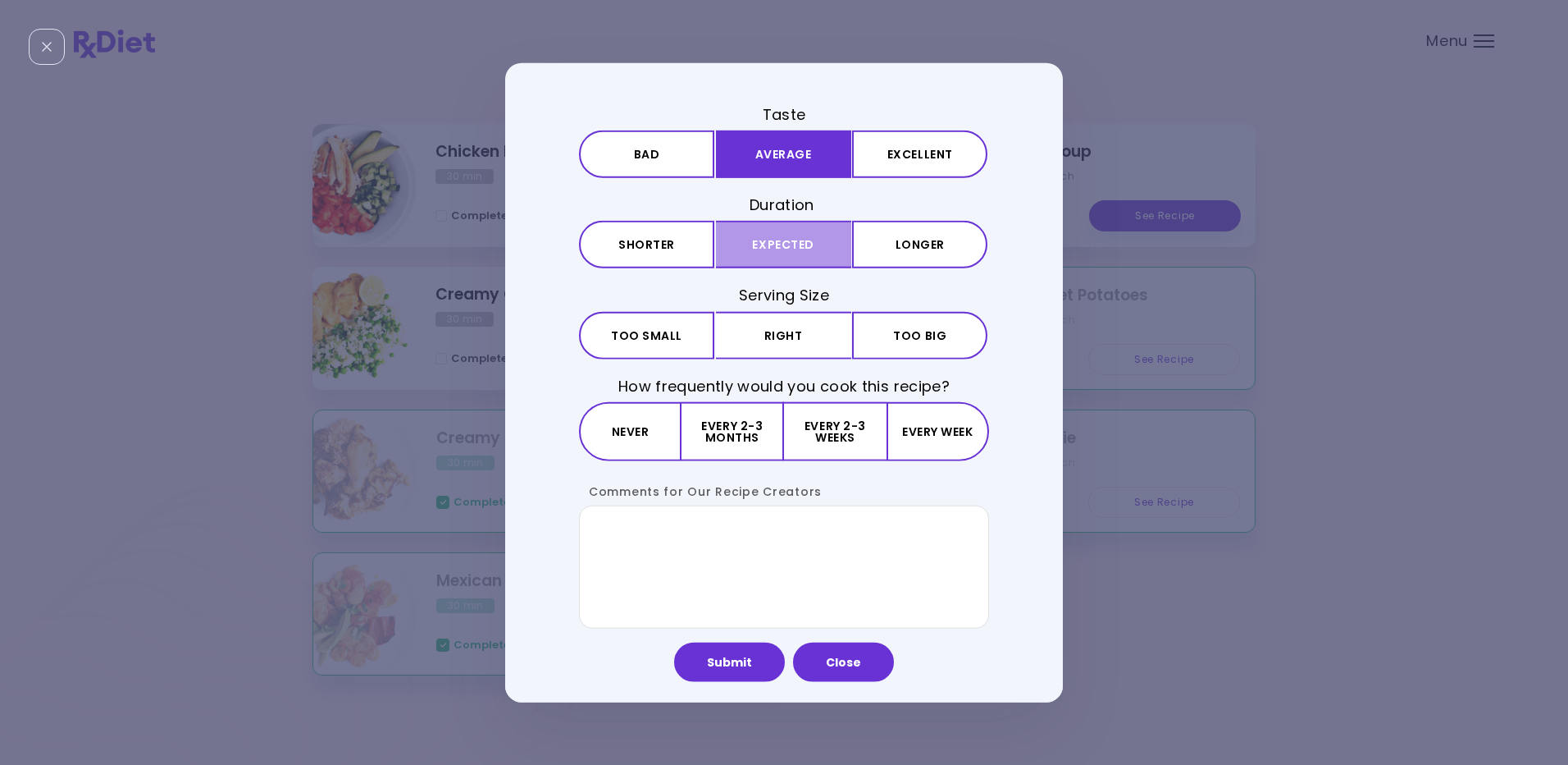
click at [776, 241] on button "Expected" at bounding box center [783, 244] width 135 height 47
drag, startPoint x: 768, startPoint y: 333, endPoint x: 677, endPoint y: 393, distance: 109.0
click at [768, 335] on button "Right" at bounding box center [783, 334] width 135 height 47
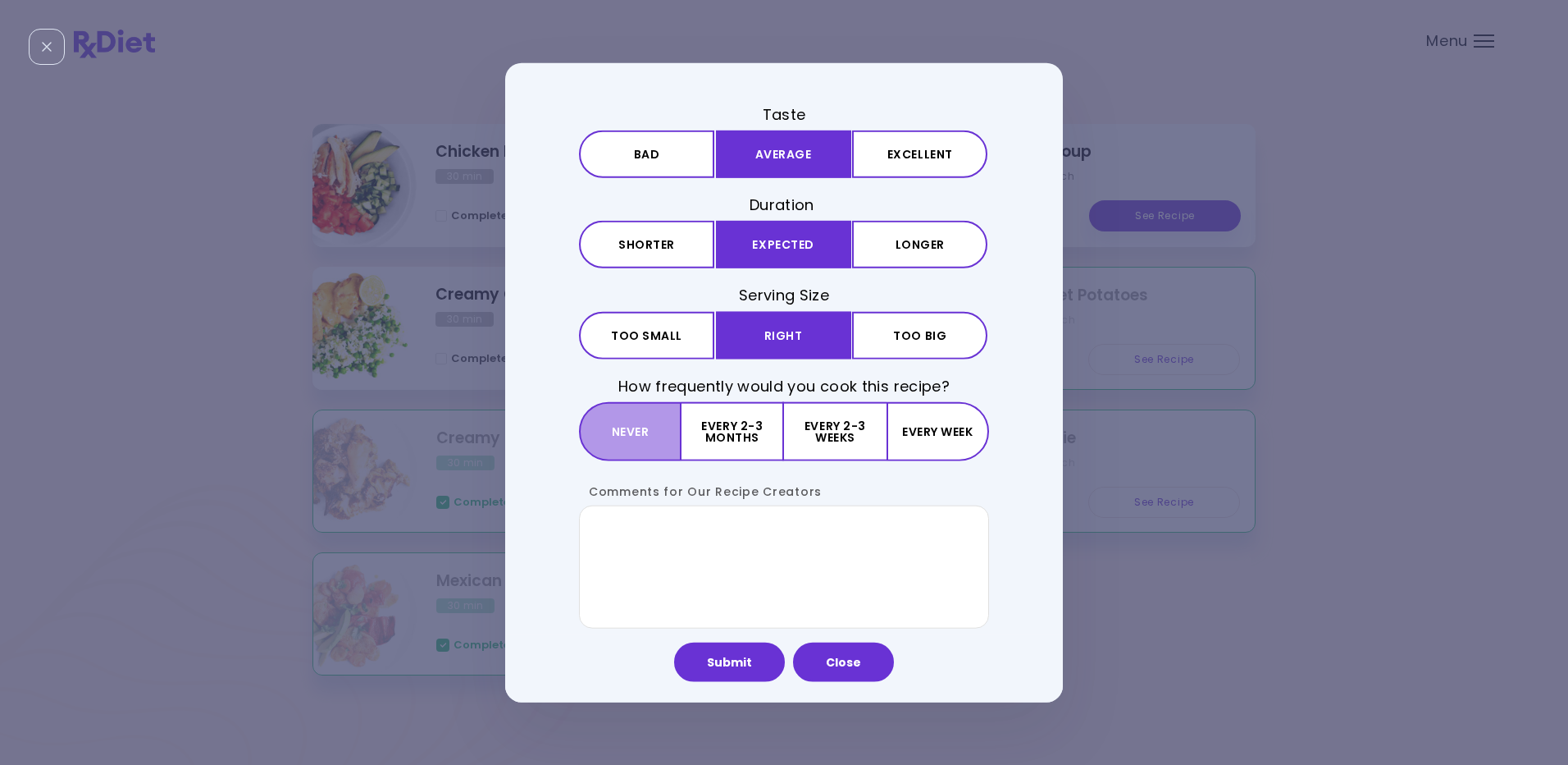
click at [629, 427] on button "Never" at bounding box center [630, 431] width 102 height 59
click at [614, 534] on textarea "Comments for Our Recipe Creators" at bounding box center [784, 566] width 410 height 123
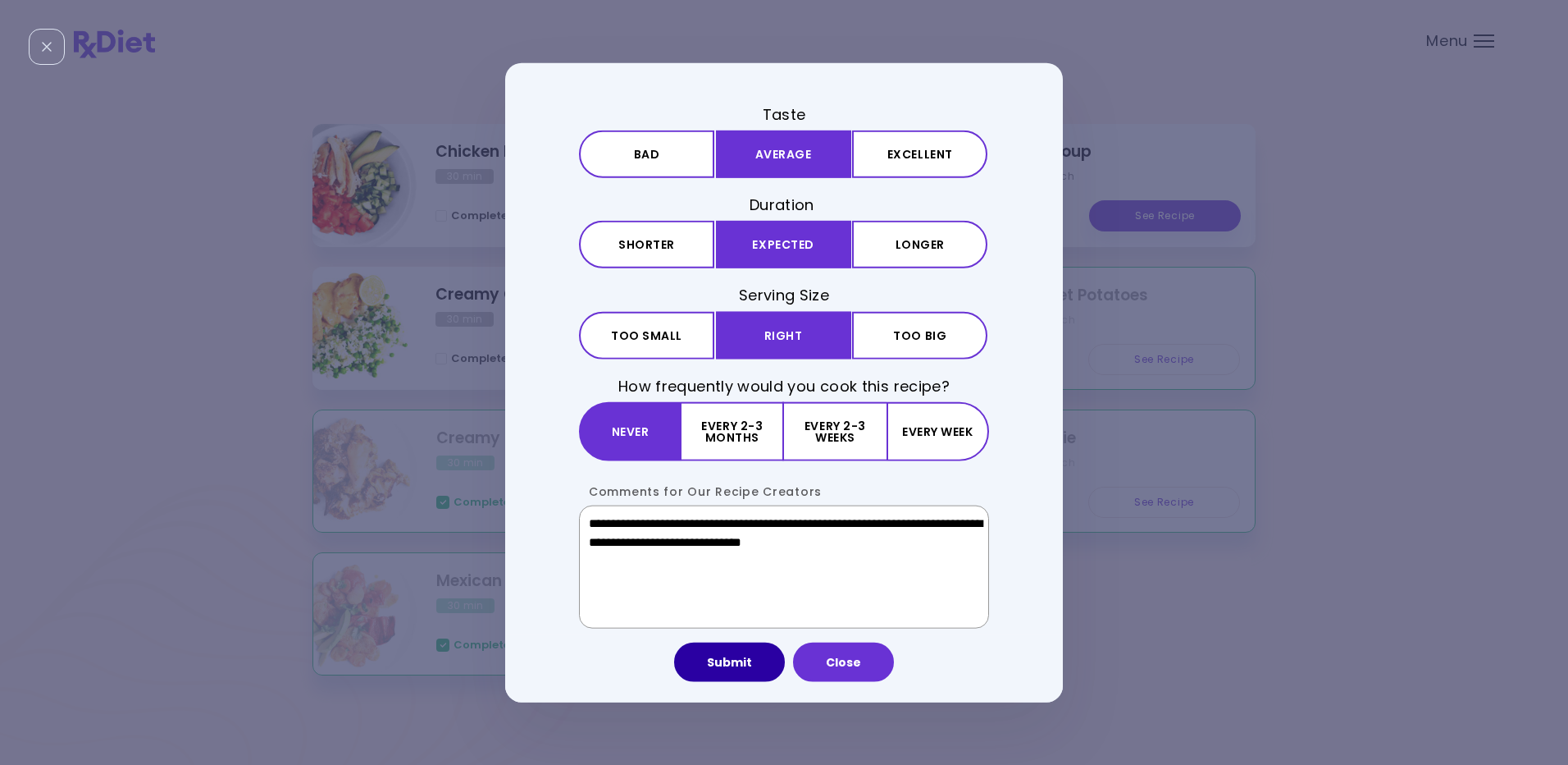
type textarea "**********"
click at [723, 660] on button "Submit" at bounding box center [729, 662] width 111 height 40
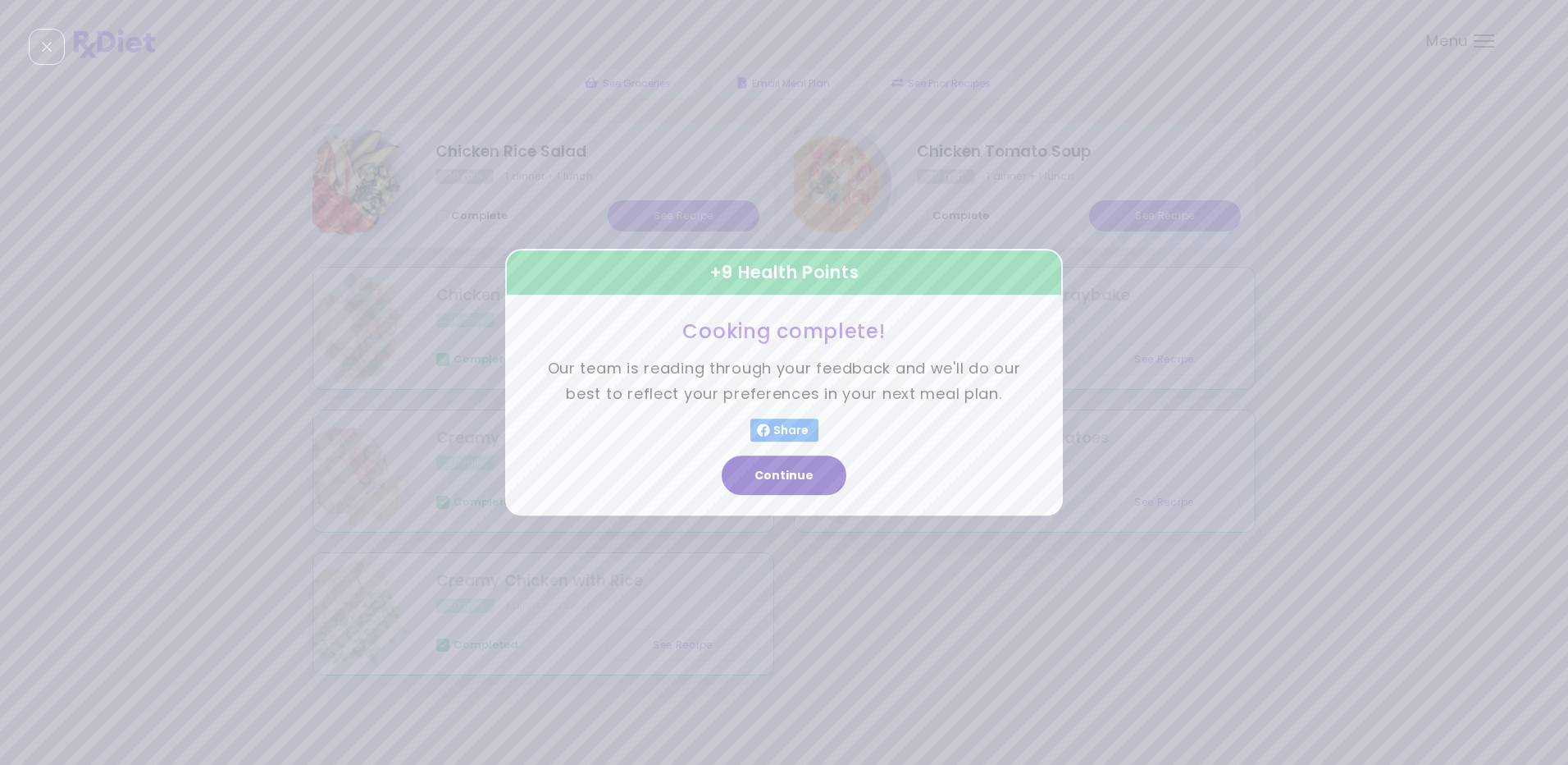
click at [784, 468] on button "Continue" at bounding box center [784, 476] width 125 height 40
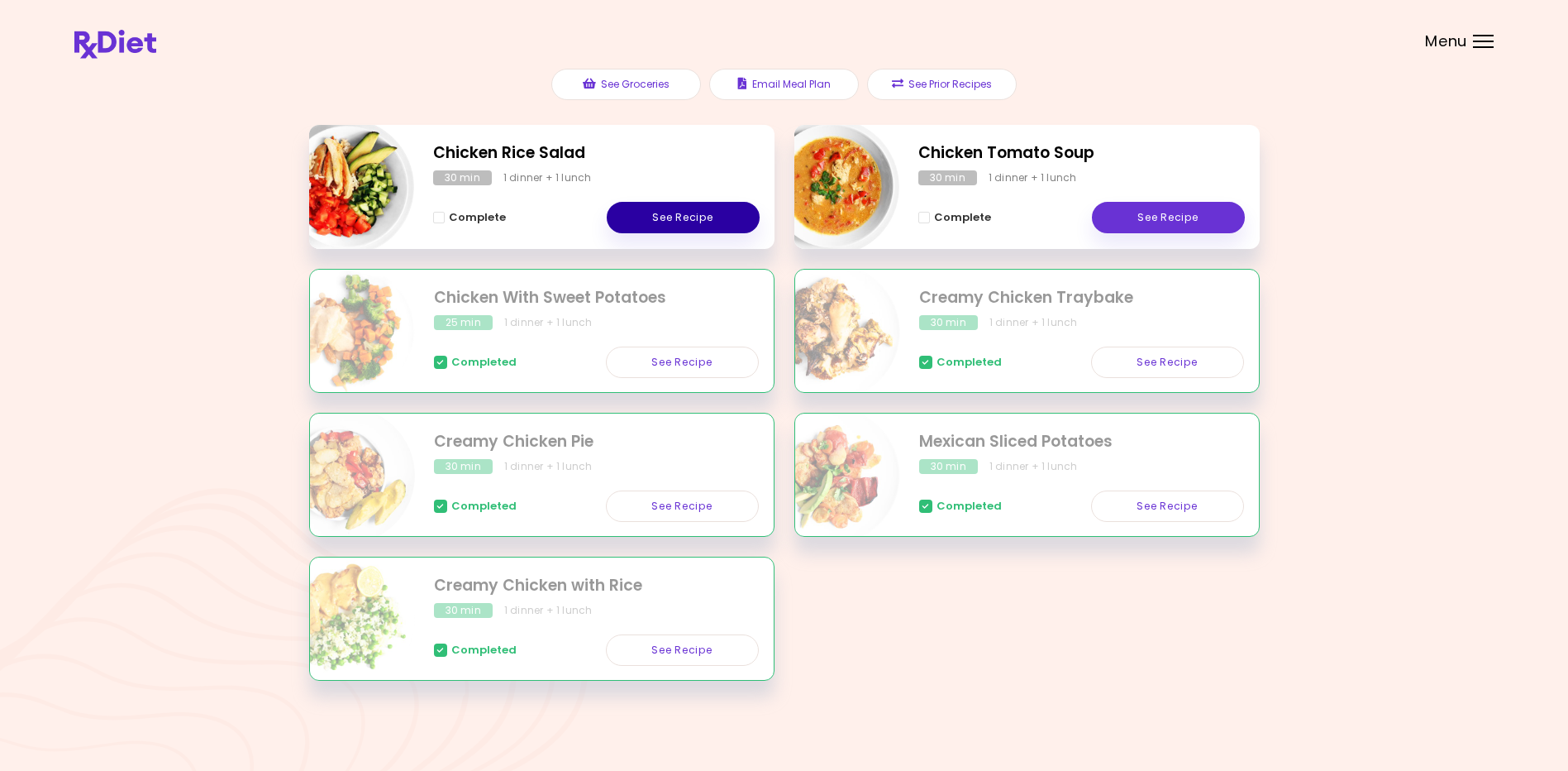
click at [657, 212] on link "See Recipe" at bounding box center [683, 217] width 153 height 31
